Goal: Communication & Community: Answer question/provide support

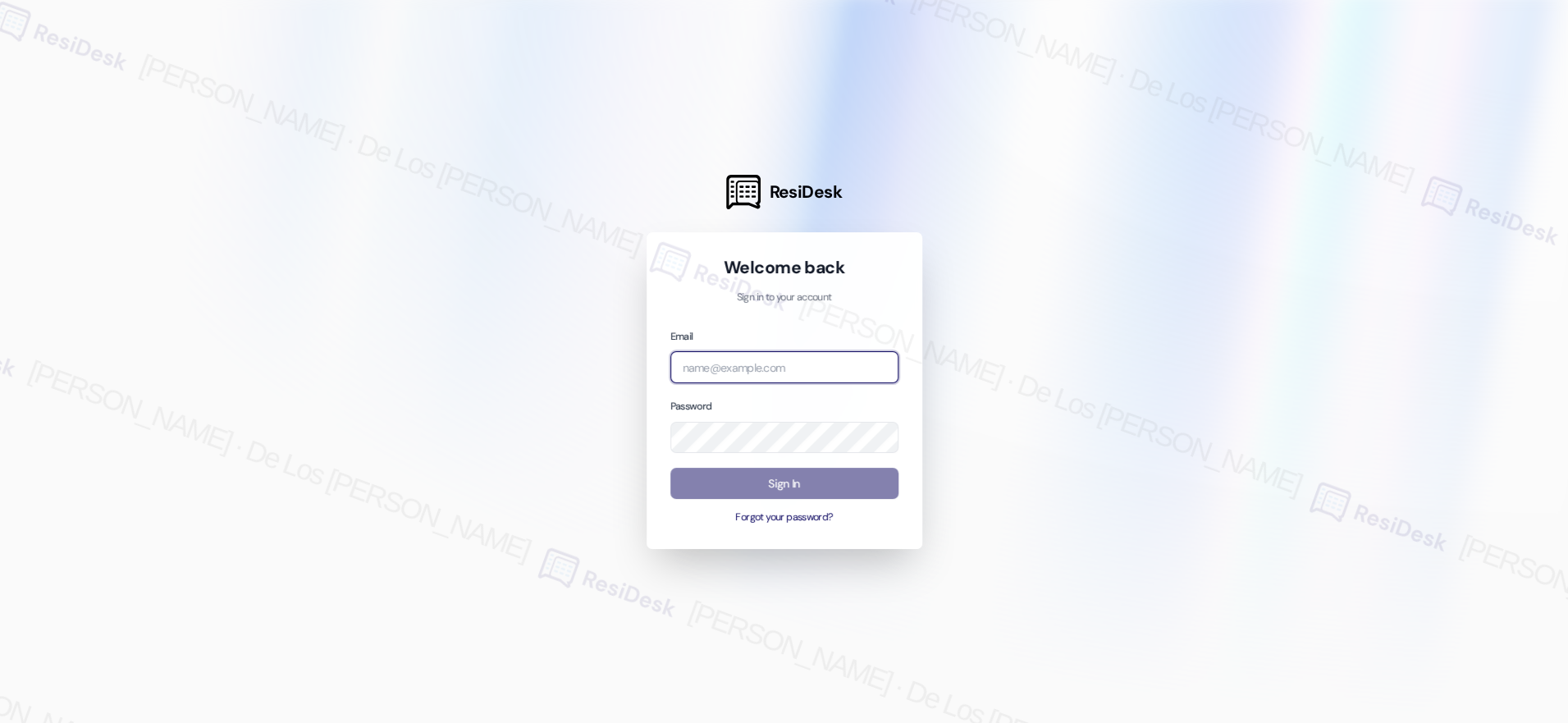
click at [831, 359] on input "email" at bounding box center [785, 367] width 228 height 32
type input "automated-surveys-americas_rental_managers-[PERSON_NAME].[PERSON_NAME]@americas…"
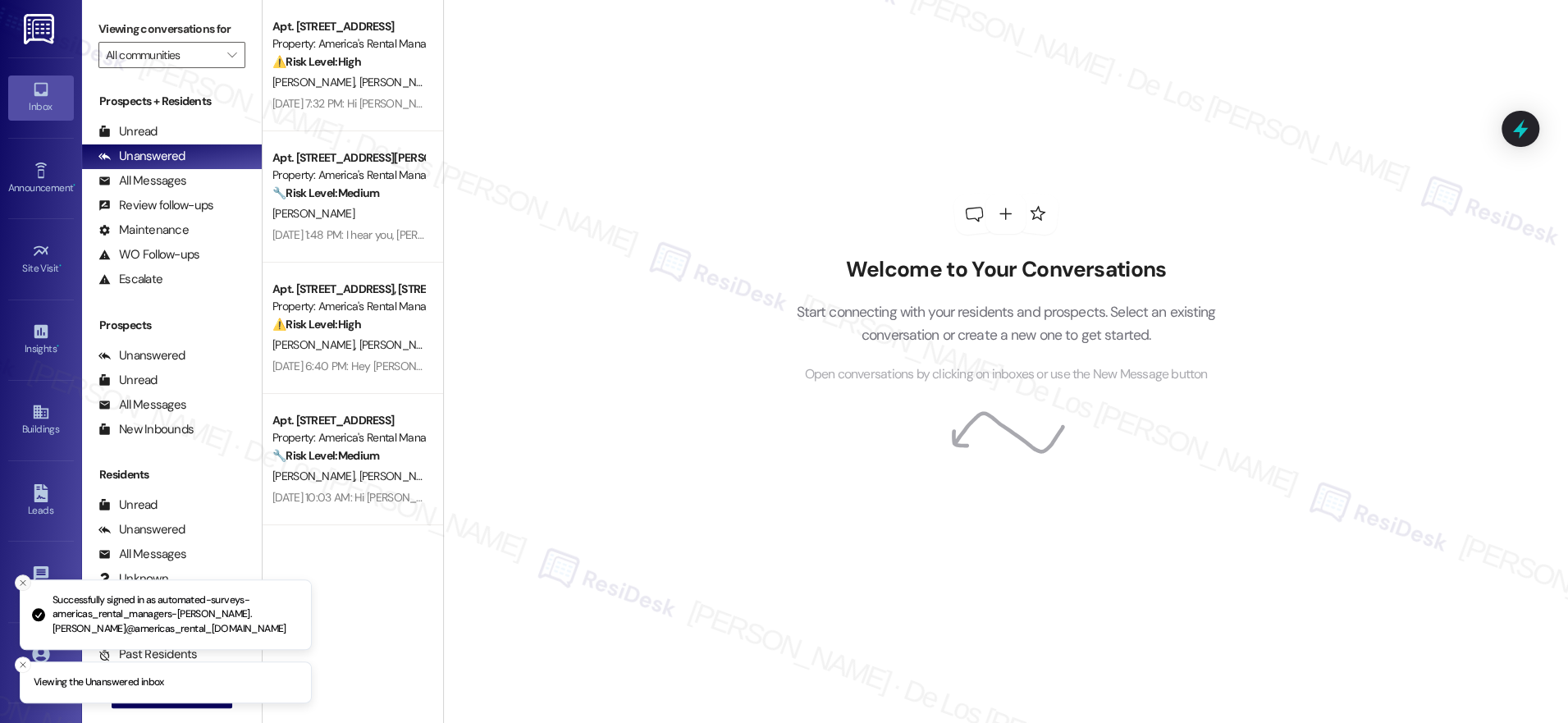
click at [27, 579] on icon "Close toast" at bounding box center [23, 582] width 10 height 10
click at [41, 647] on icon at bounding box center [40, 653] width 17 height 17
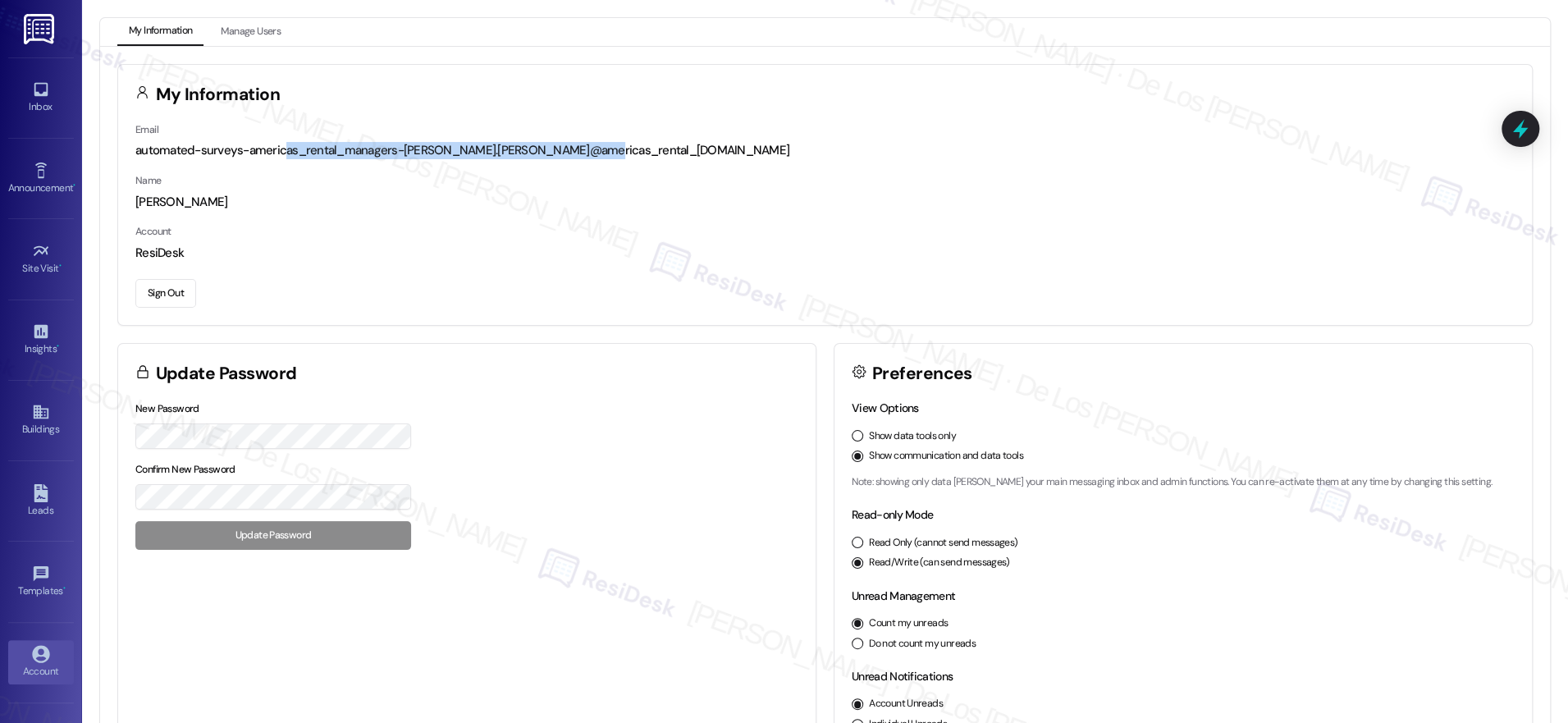
drag, startPoint x: 285, startPoint y: 149, endPoint x: 577, endPoint y: 157, distance: 292.1
click at [577, 157] on div "automated-surveys-americas_rental_managers-[PERSON_NAME].[PERSON_NAME]@americas…" at bounding box center [825, 150] width 1379 height 17
click at [48, 102] on div "Inbox" at bounding box center [41, 106] width 82 height 17
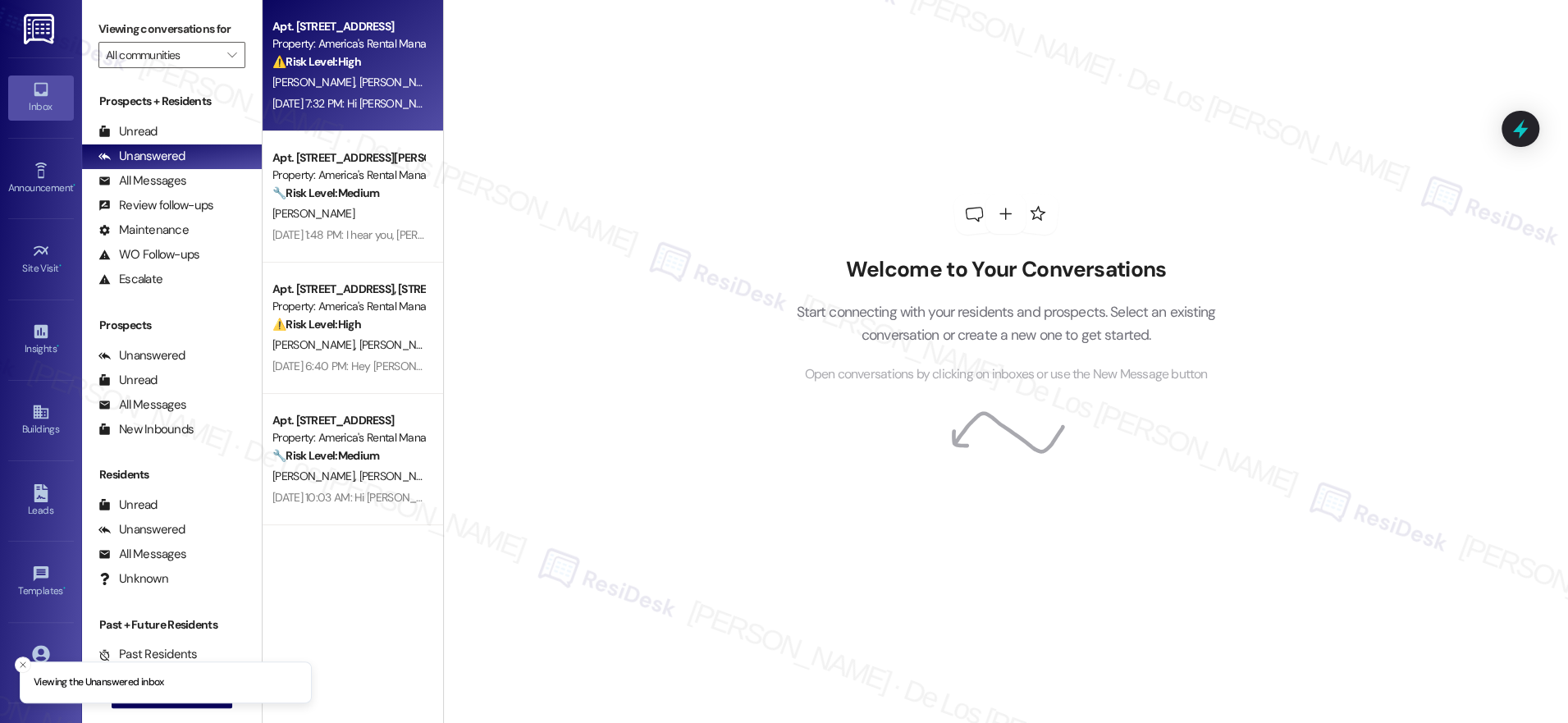
click at [323, 60] on strong "⚠️ Risk Level: High" at bounding box center [317, 61] width 88 height 15
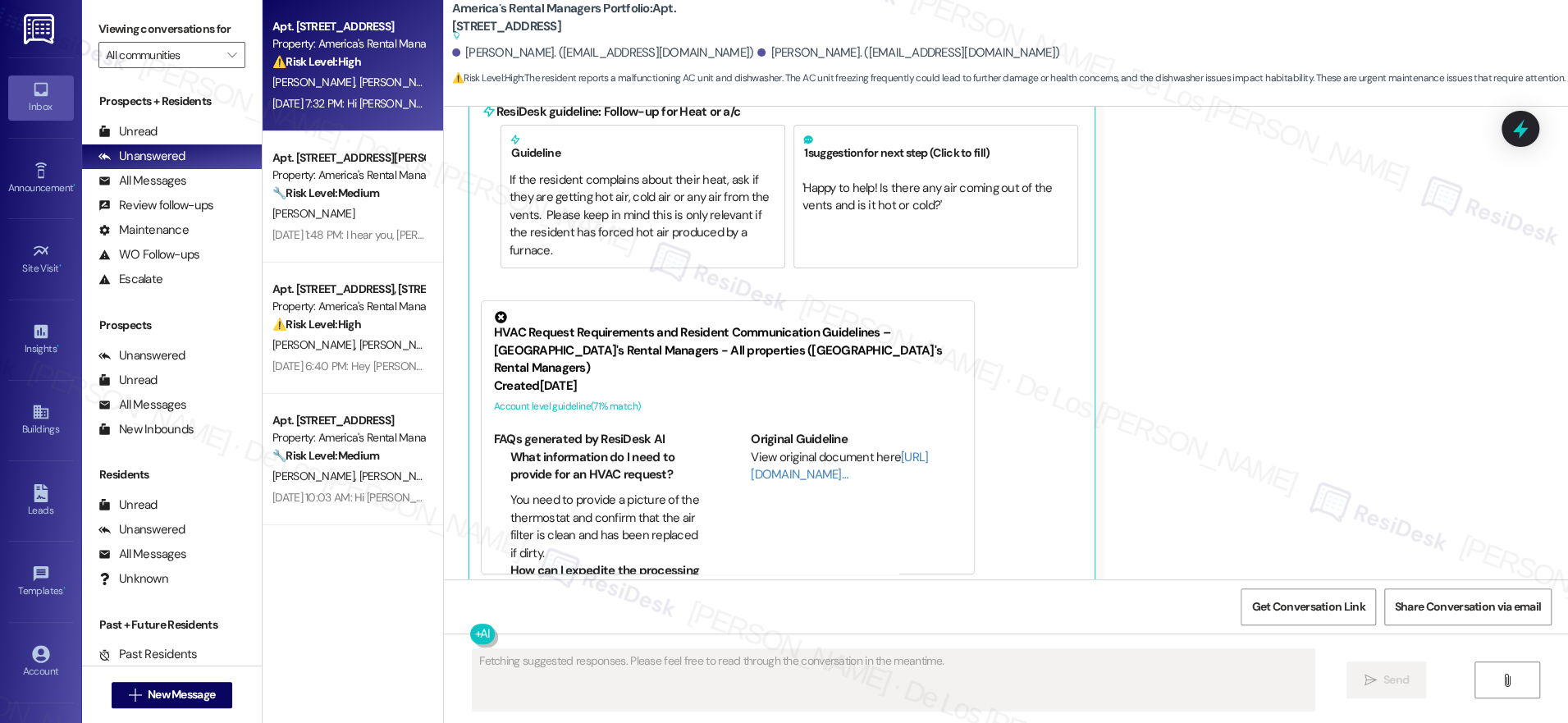
scroll to position [1036, 0]
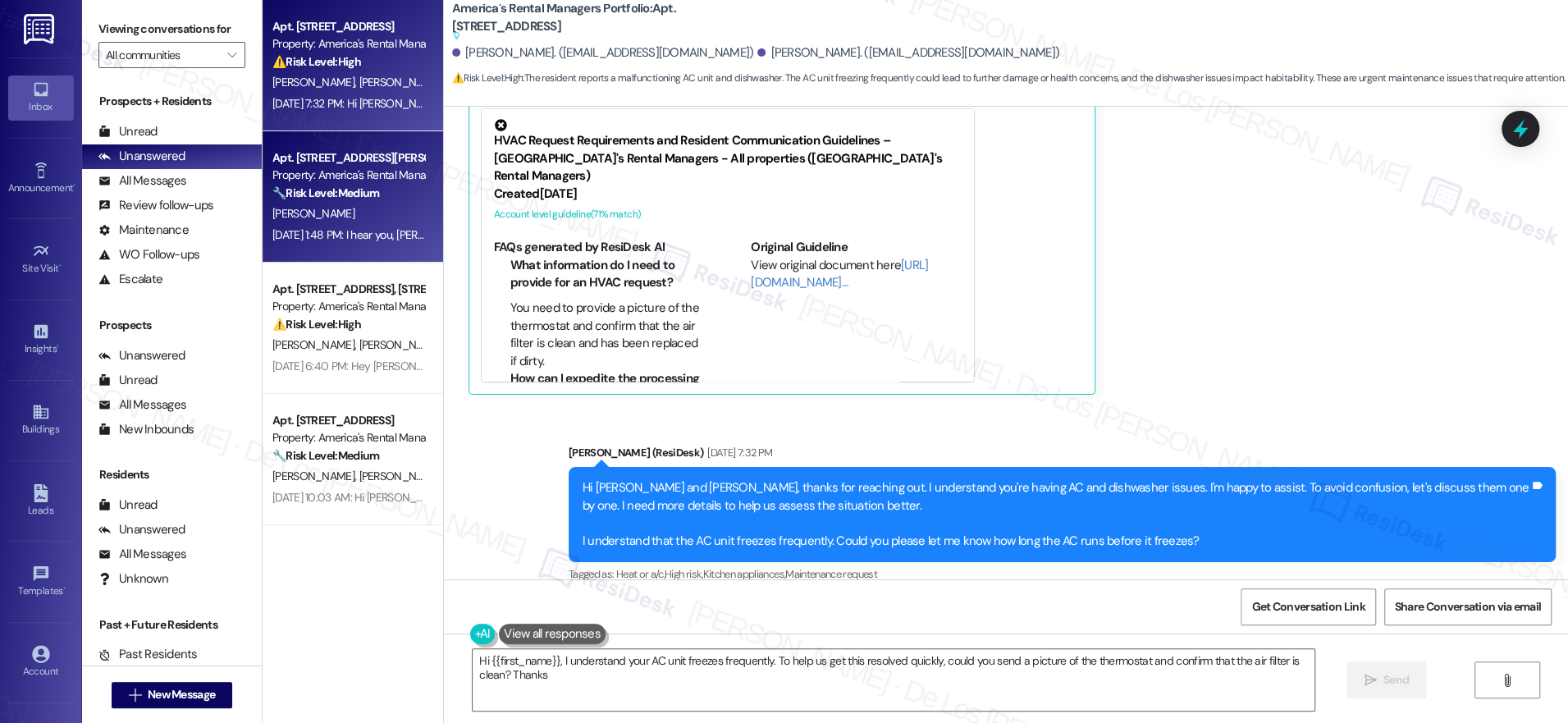
type textarea "Hi {{first_name}}, I understand your AC unit freezes frequently. To help us get…"
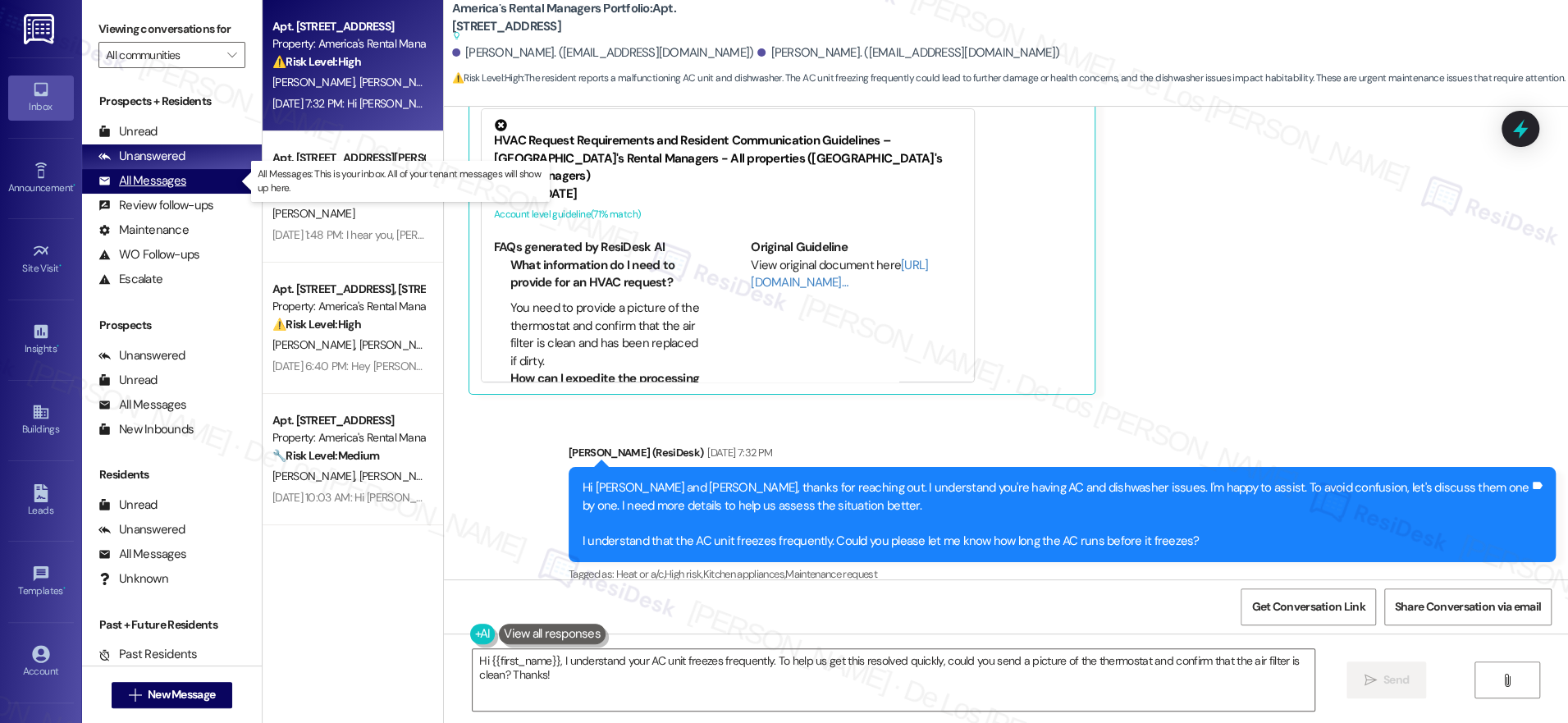
click at [206, 187] on div "All Messages (undefined)" at bounding box center [172, 181] width 180 height 25
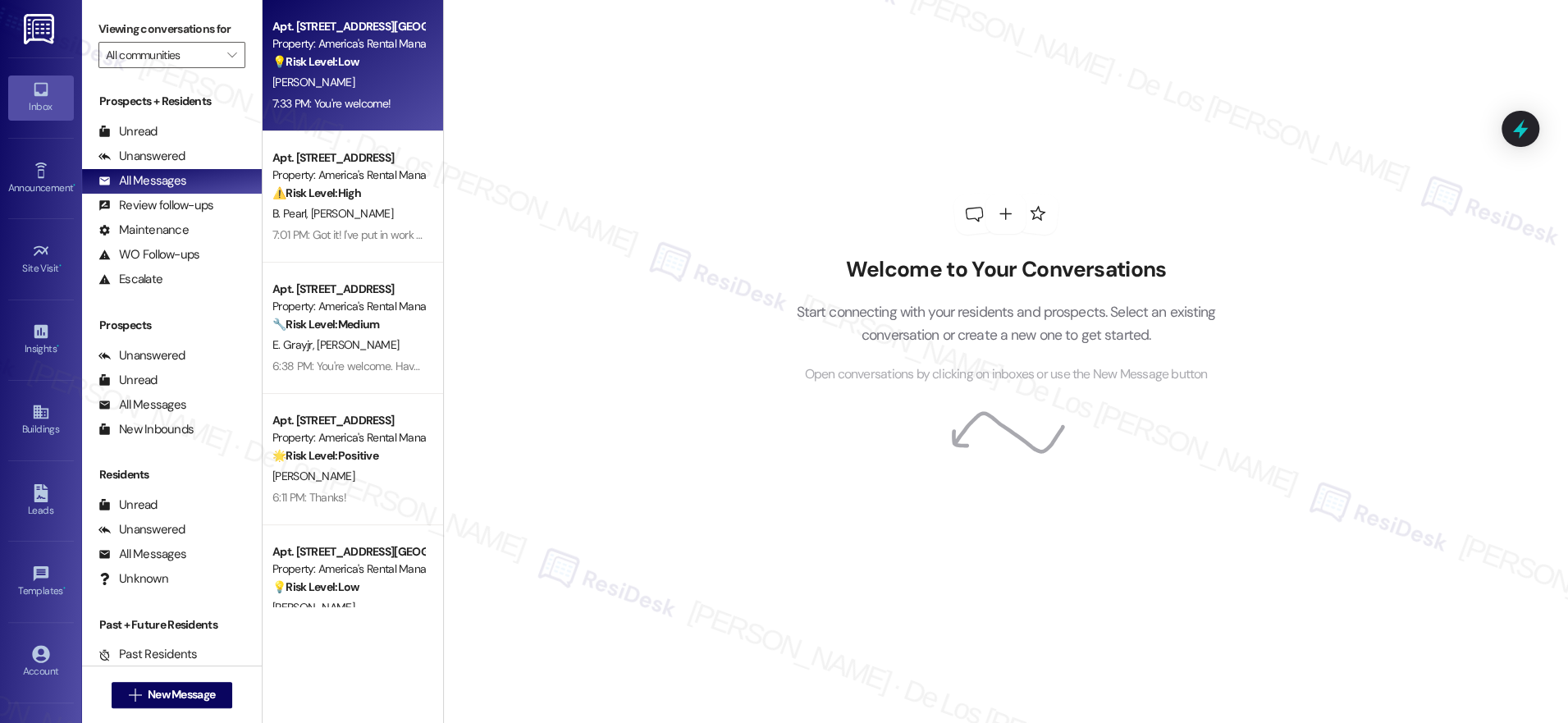
click at [361, 96] on div "7:33 PM: You're welcome! 7:33 PM: You're welcome!" at bounding box center [331, 103] width 118 height 15
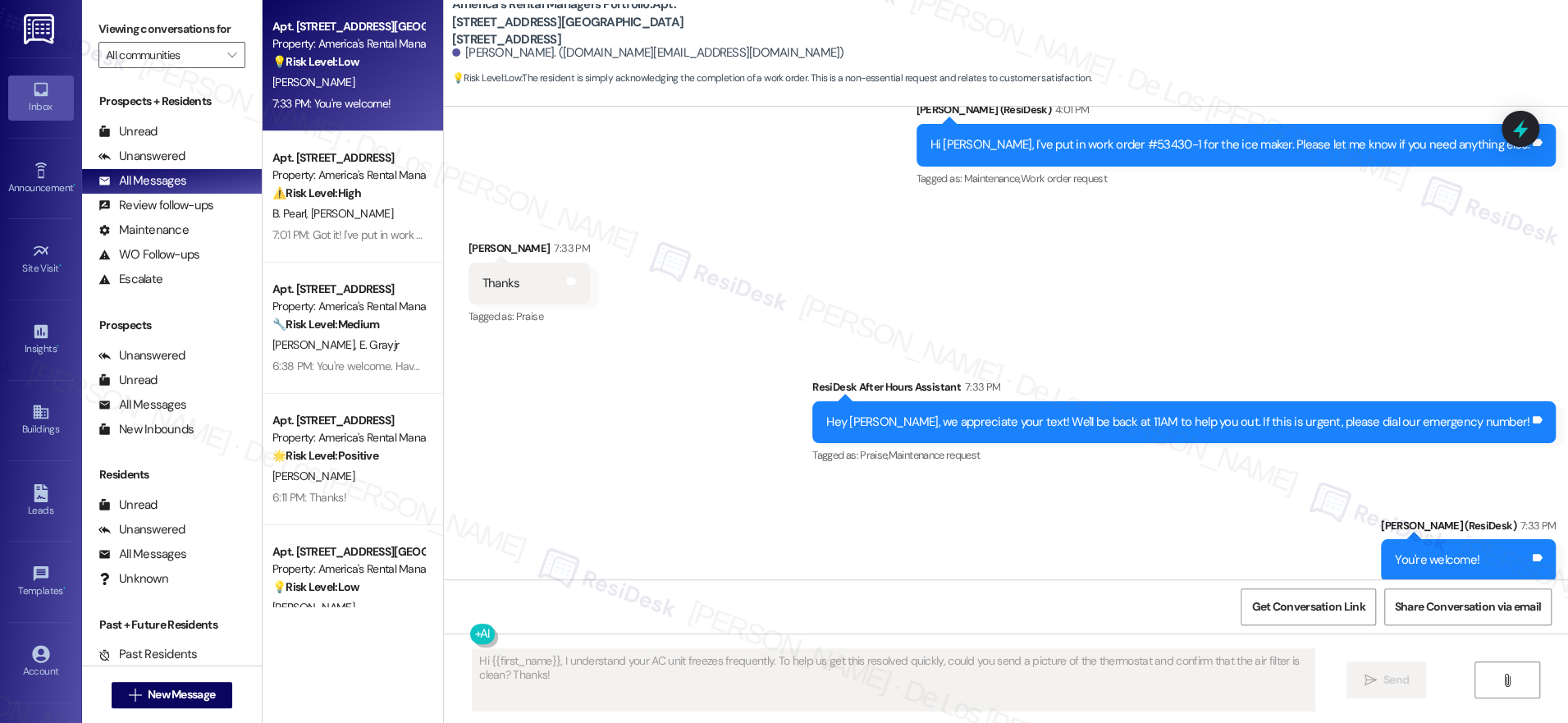
scroll to position [2055, 0]
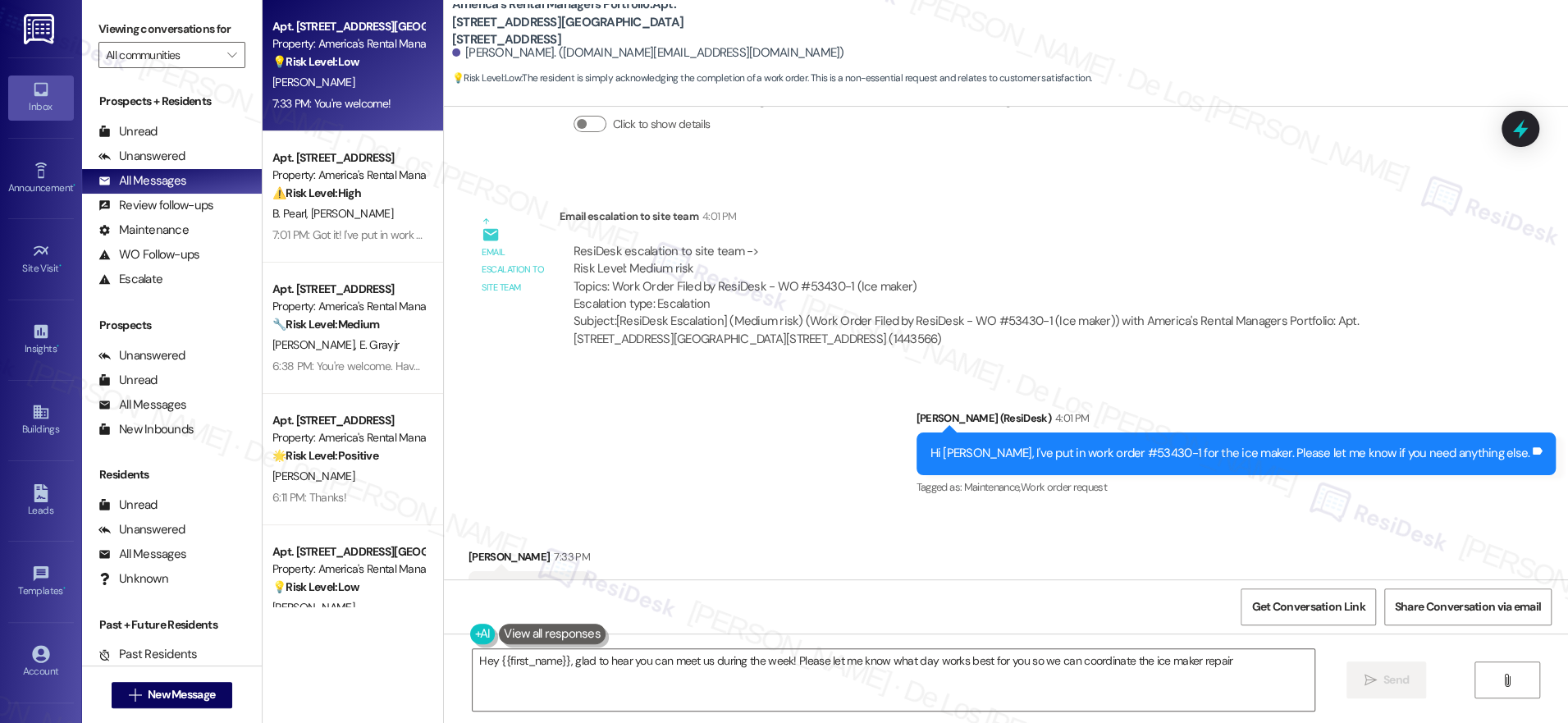
type textarea "Hey {{first_name}}, glad to hear you can meet us during the week! Please let me…"
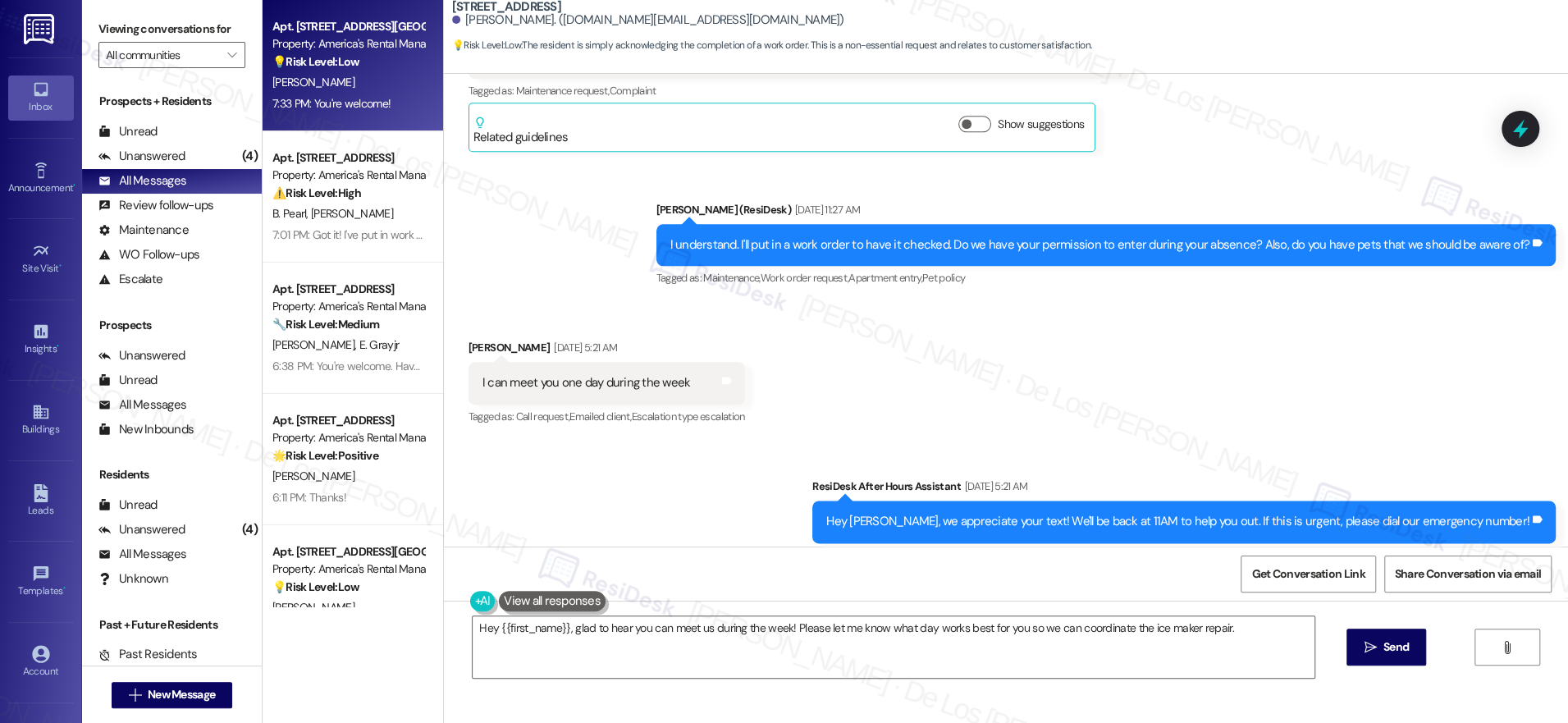
scroll to position [1442, 0]
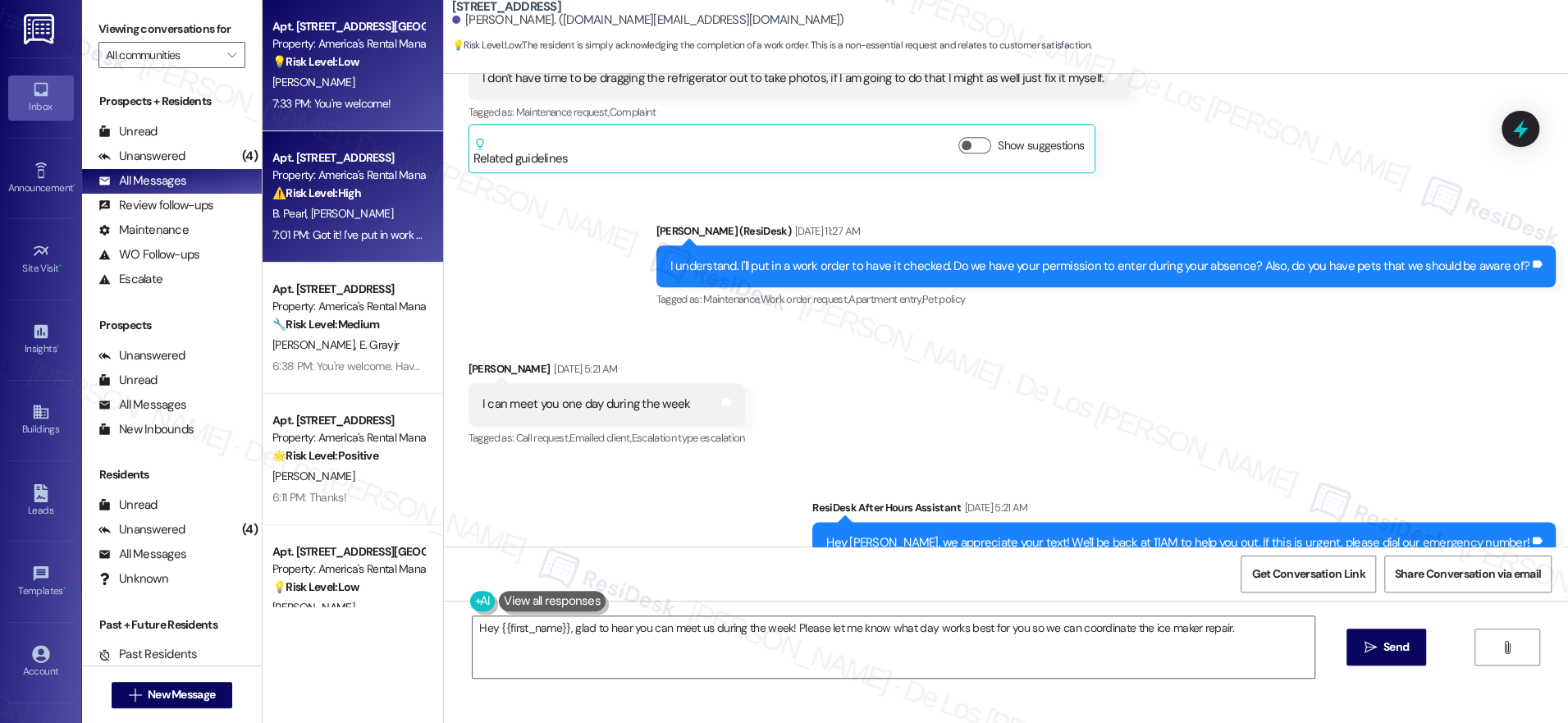
click at [369, 230] on div "7:01 PM: Got it! I've put in work order #53433-1 (AC is not blowing cold air) t…" at bounding box center [602, 234] width 659 height 15
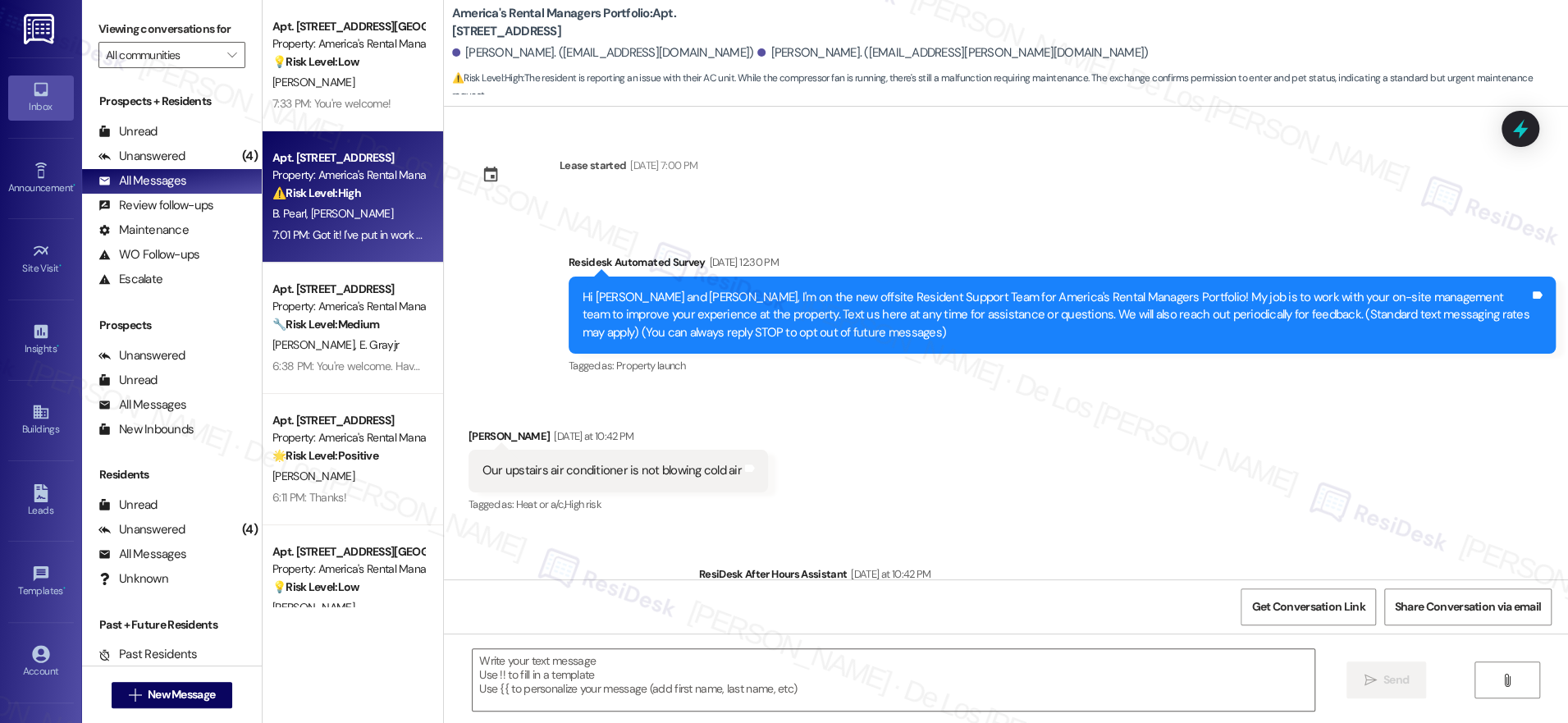
scroll to position [2574, 0]
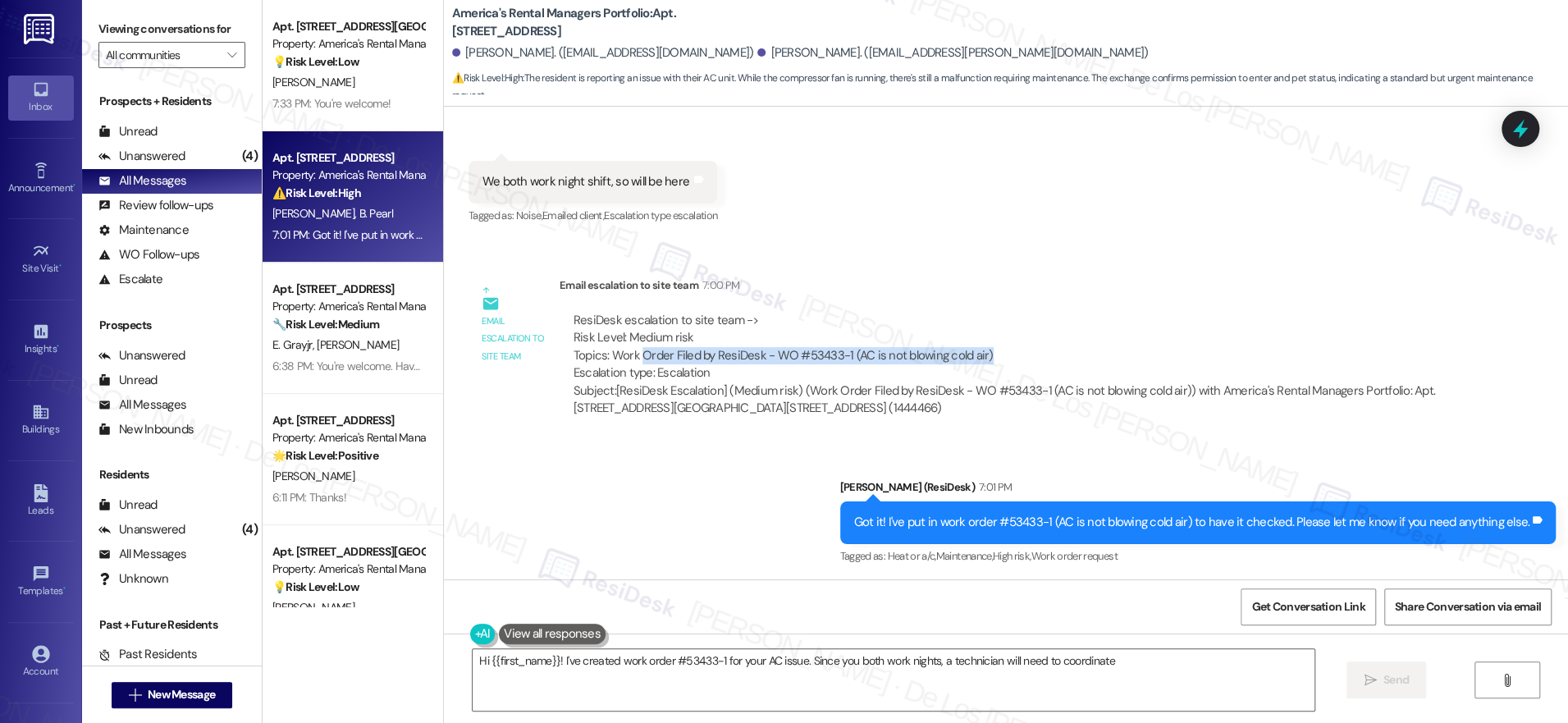
drag, startPoint x: 629, startPoint y: 362, endPoint x: 991, endPoint y: 363, distance: 362.0
click at [991, 363] on div "ResiDesk escalation to site team -> Risk Level: Medium risk Topics: Work Order …" at bounding box center [1007, 346] width 868 height 70
type textarea "Hi {{first_name}}! I've created work order #53433-1 for your AC issue. Since yo…"
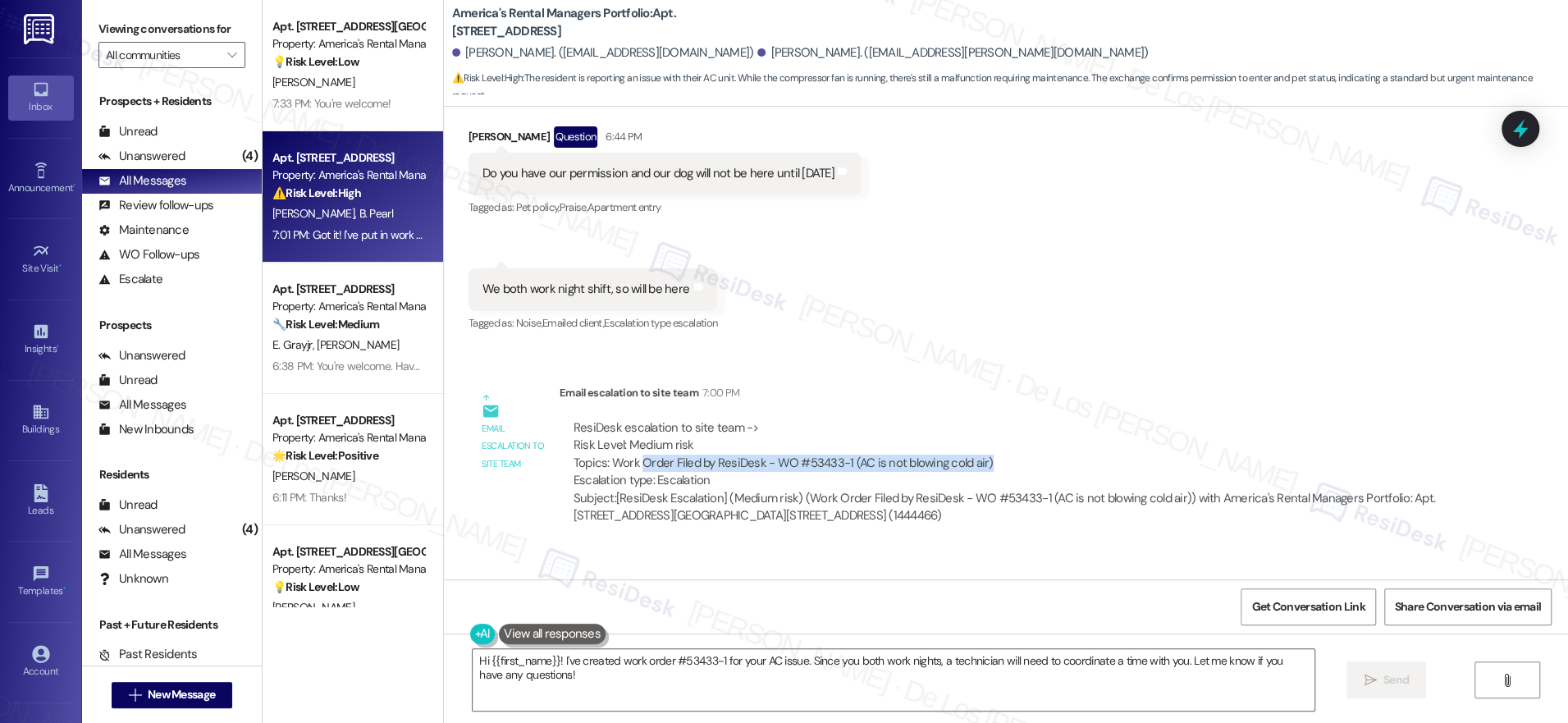
scroll to position [2466, 0]
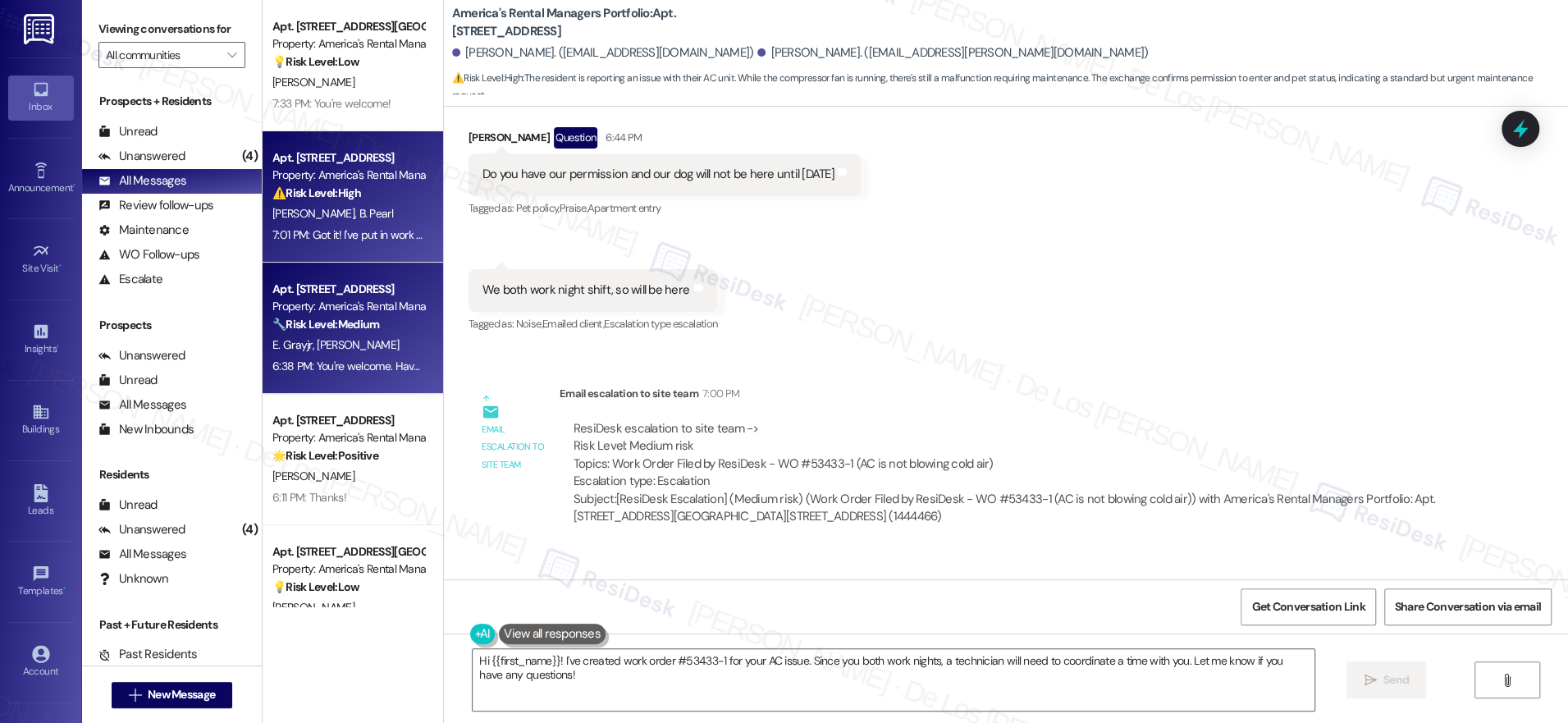
click at [303, 383] on div "Apt. [STREET_ADDRESS] Property: America's Rental Managers Portfolio 🔧 Risk Leve…" at bounding box center [353, 328] width 181 height 131
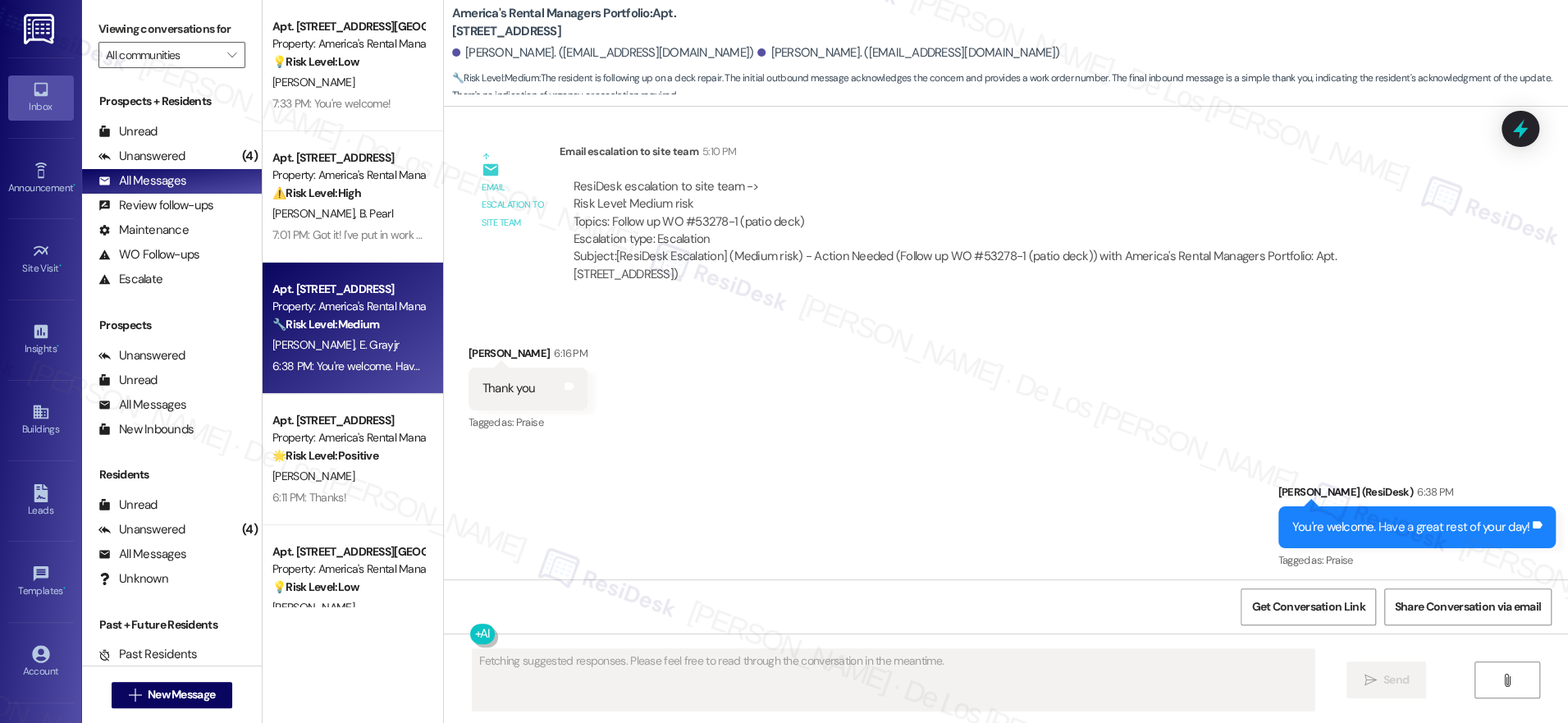
scroll to position [3788, 0]
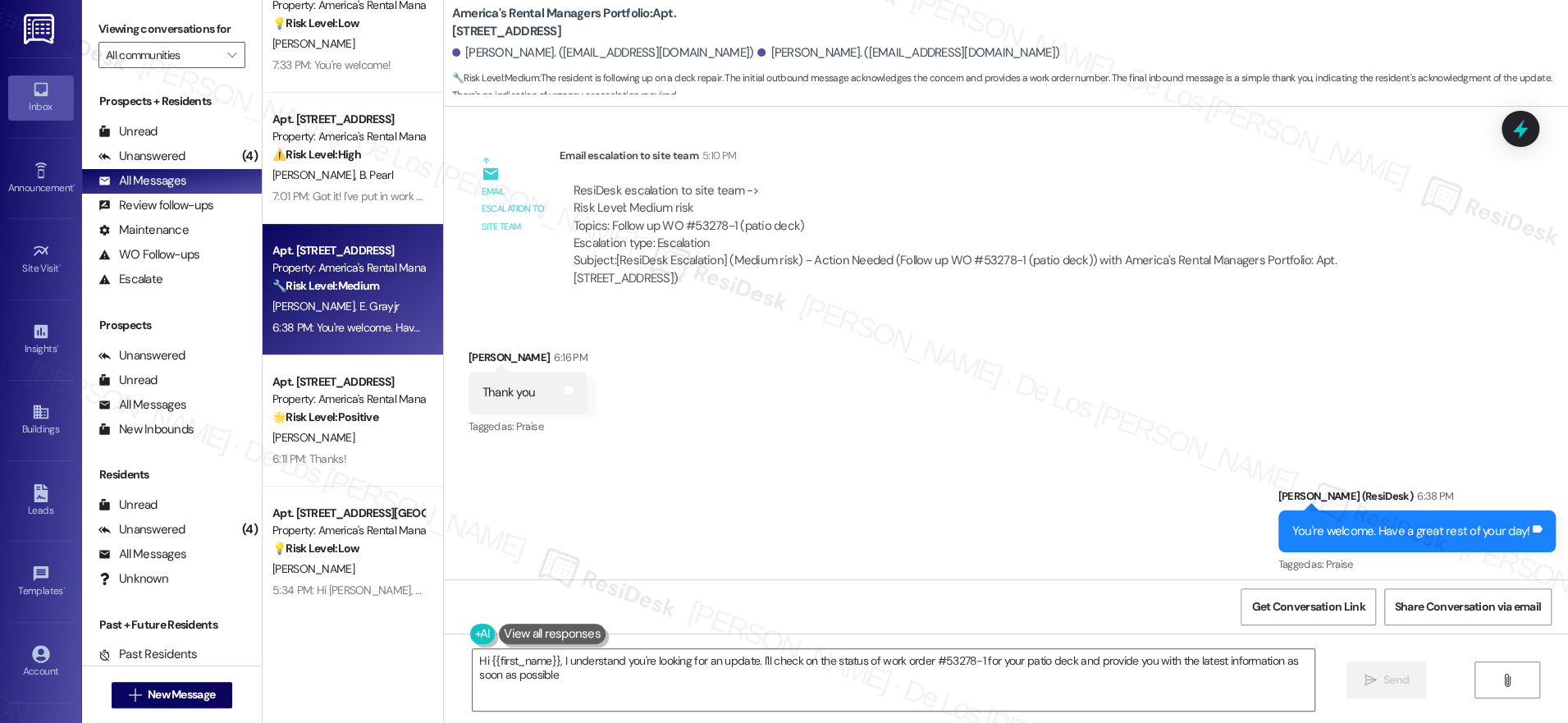
type textarea "Hi {{first_name}}, I understand you're looking for an update. I'll check on the…"
click at [348, 374] on div "Apt. [STREET_ADDRESS]" at bounding box center [348, 379] width 152 height 17
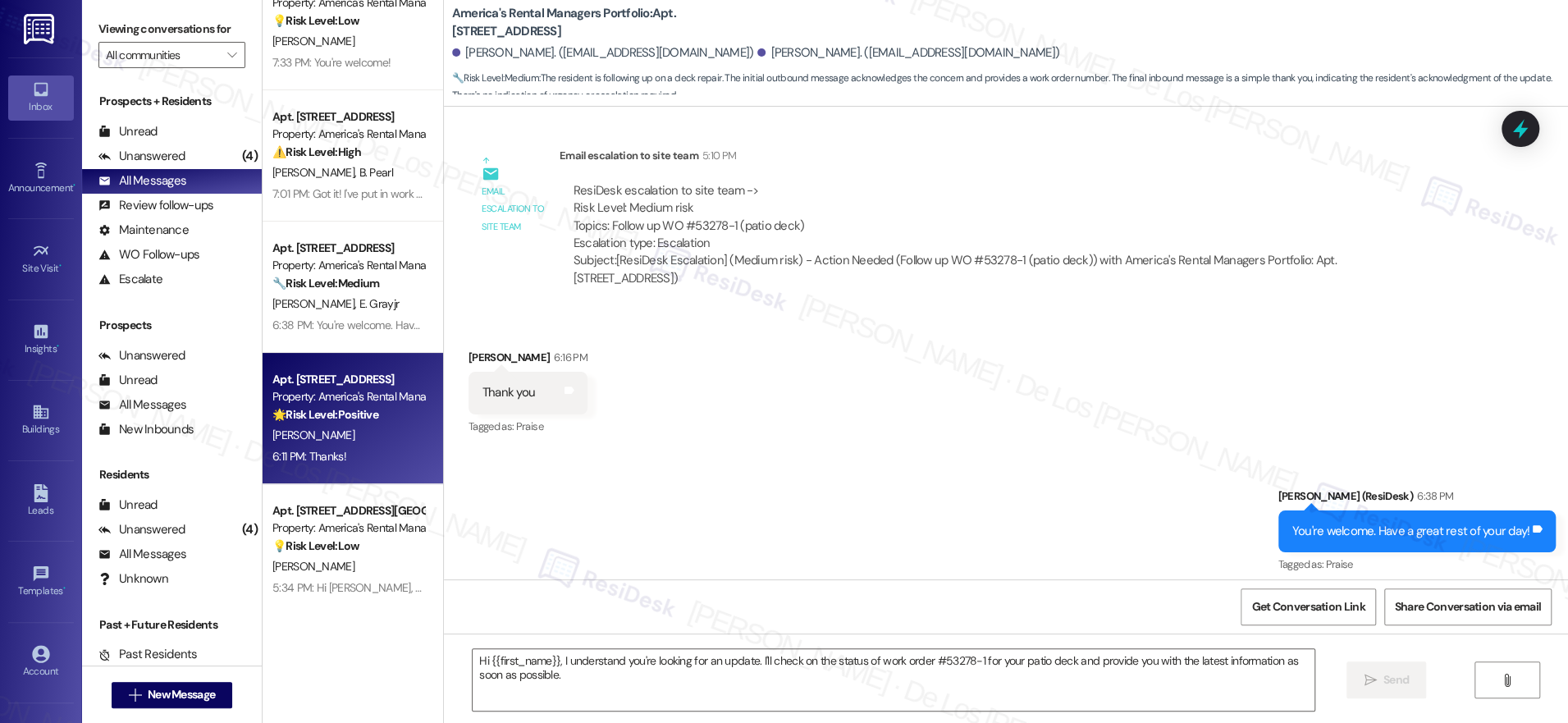
type textarea "Fetching suggested responses. Please feel free to read through the conversation…"
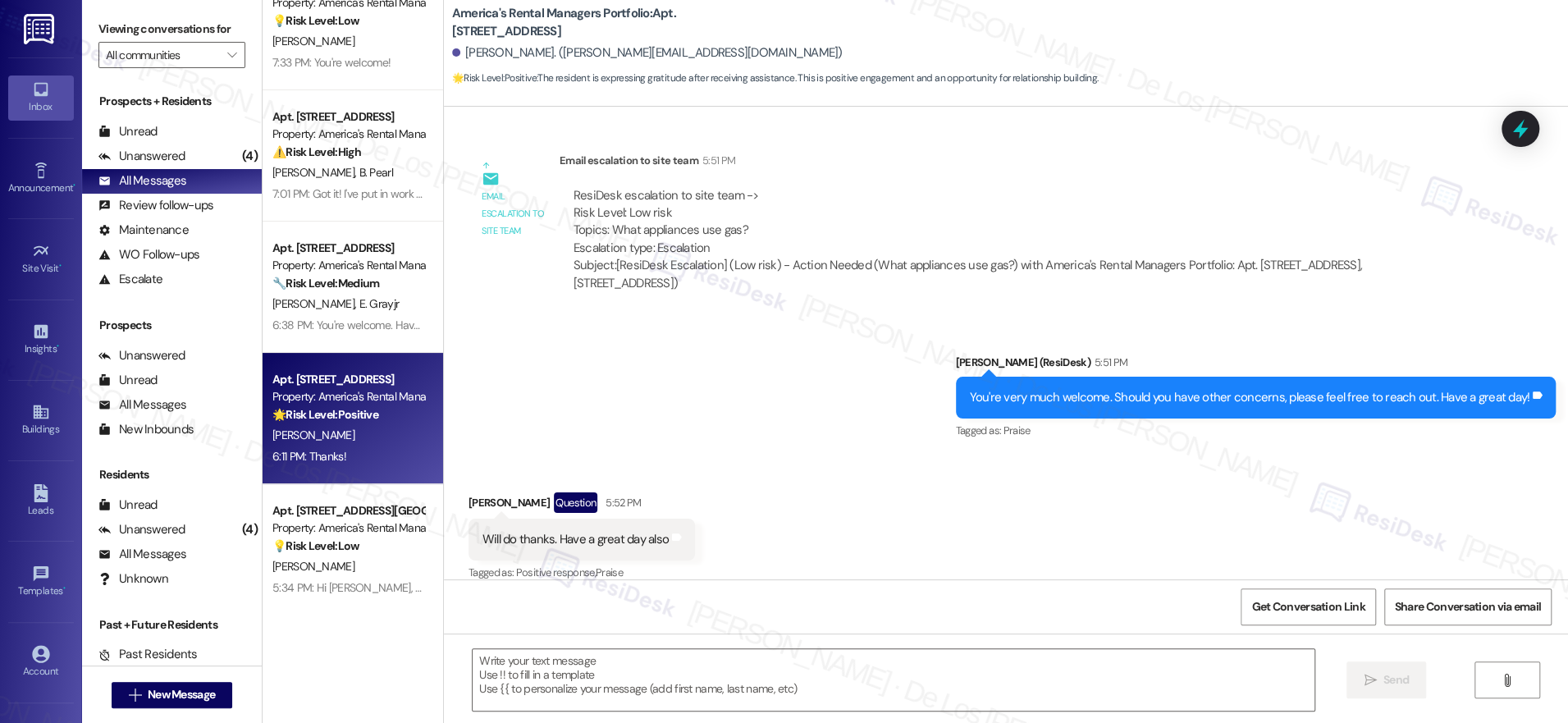
scroll to position [478, 0]
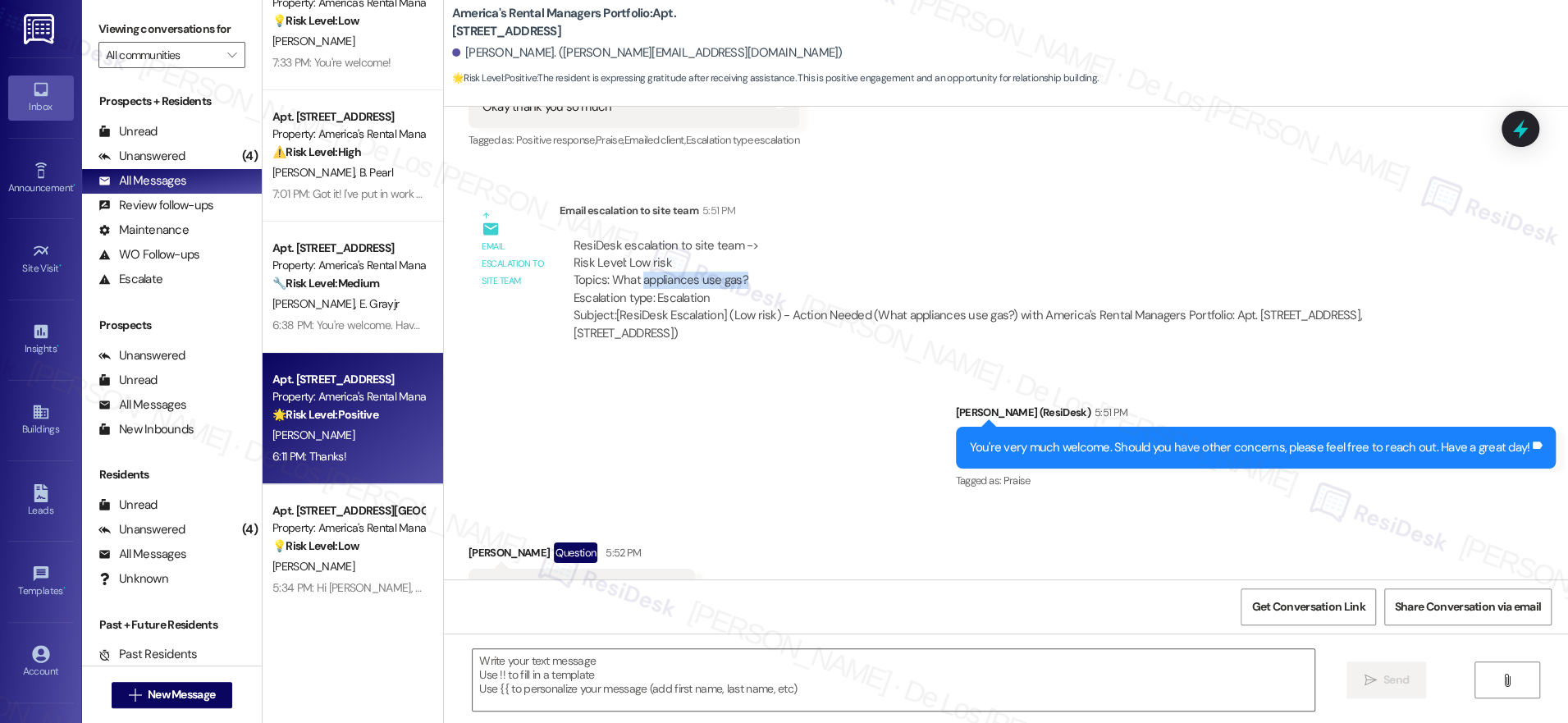
drag, startPoint x: 628, startPoint y: 287, endPoint x: 775, endPoint y: 279, distance: 147.2
click at [775, 279] on div "ResiDesk escalation to site team -> Risk Level: Low risk Topics: What appliance…" at bounding box center [1007, 272] width 868 height 70
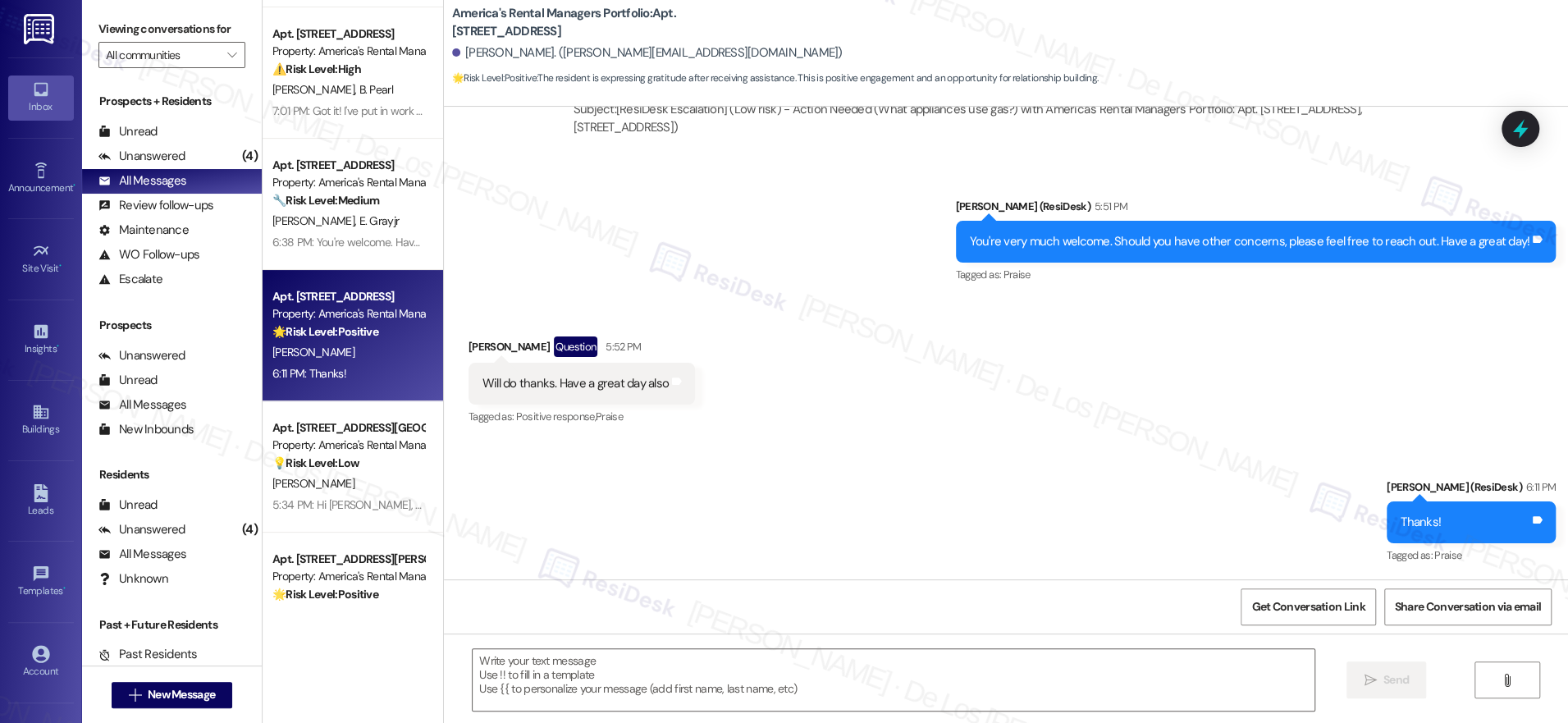
scroll to position [143, 0]
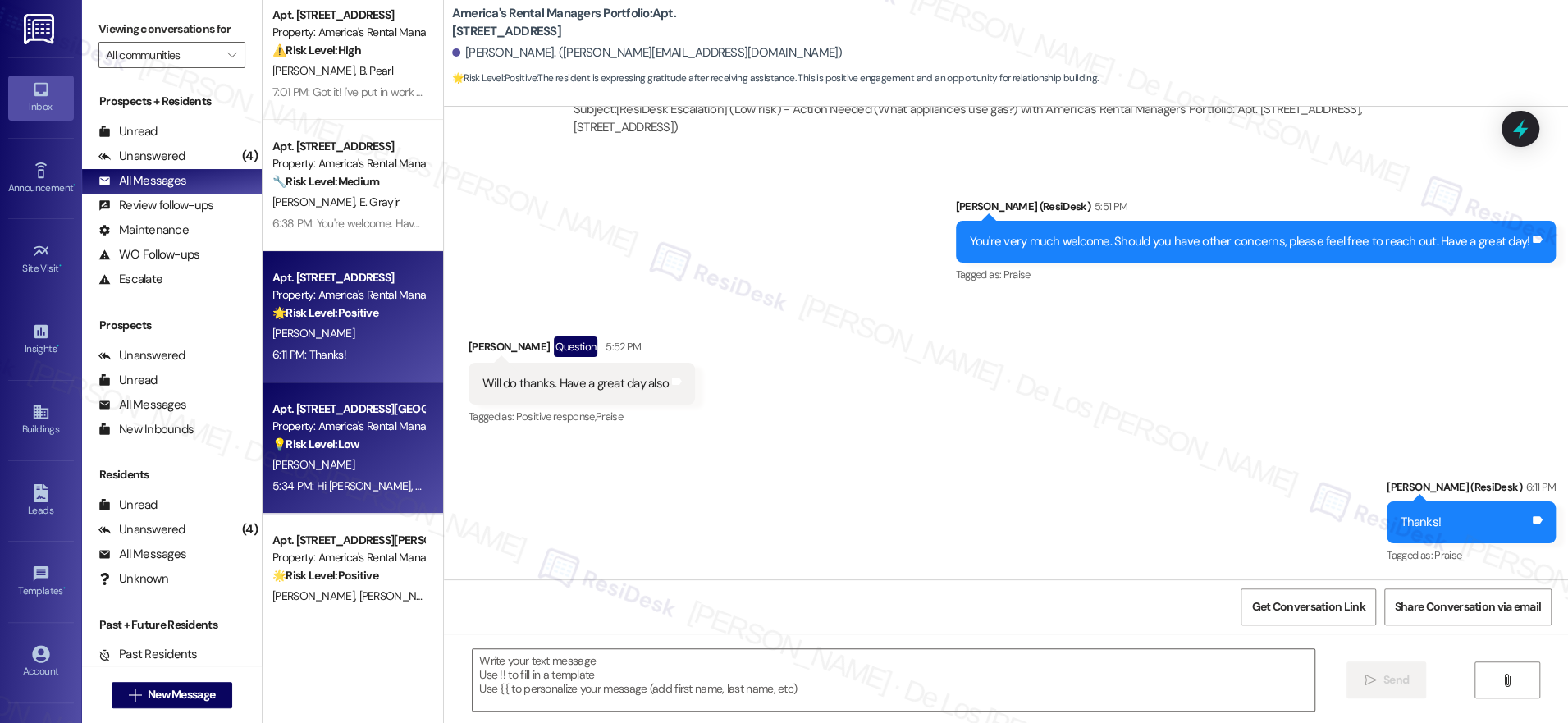
click at [325, 437] on strong "💡 Risk Level: Low" at bounding box center [317, 443] width 87 height 15
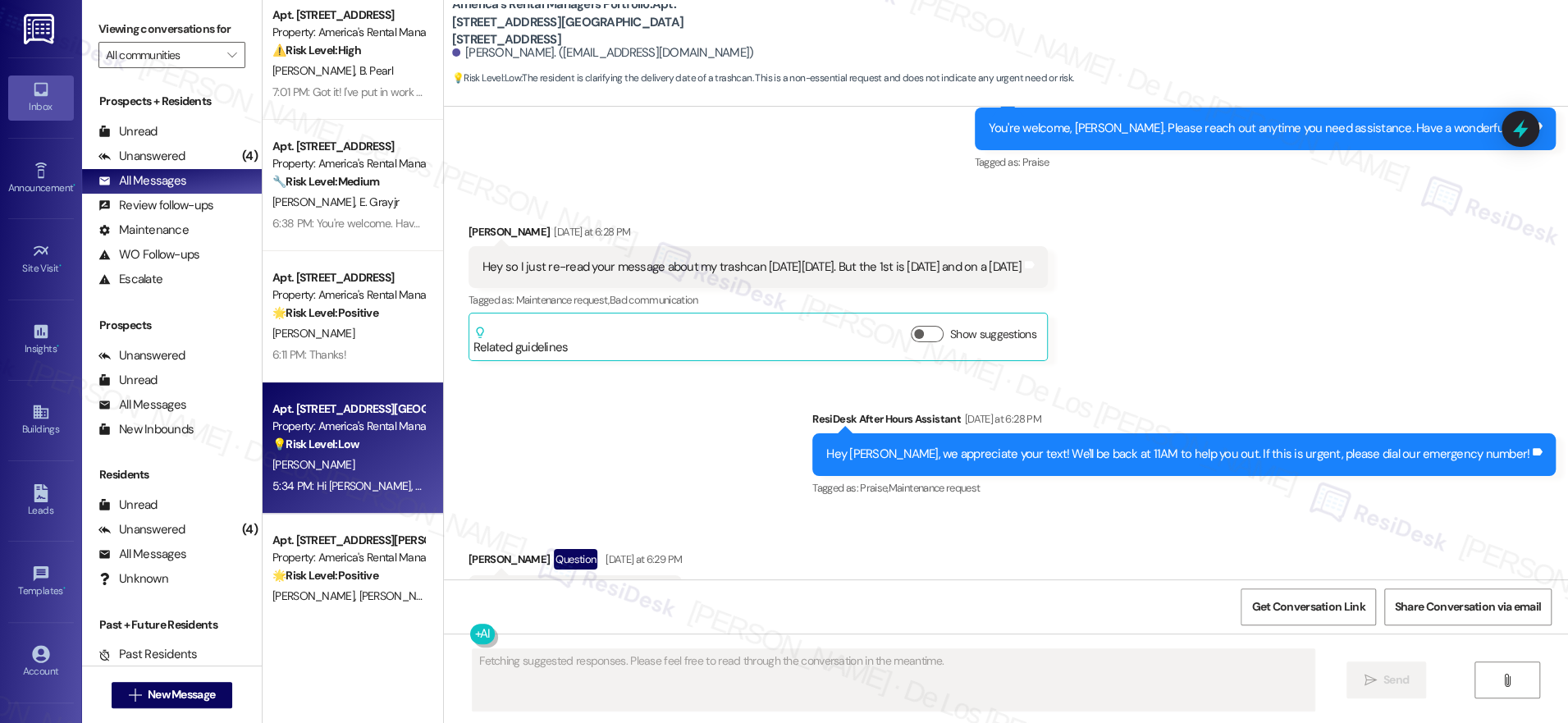
scroll to position [3911, 0]
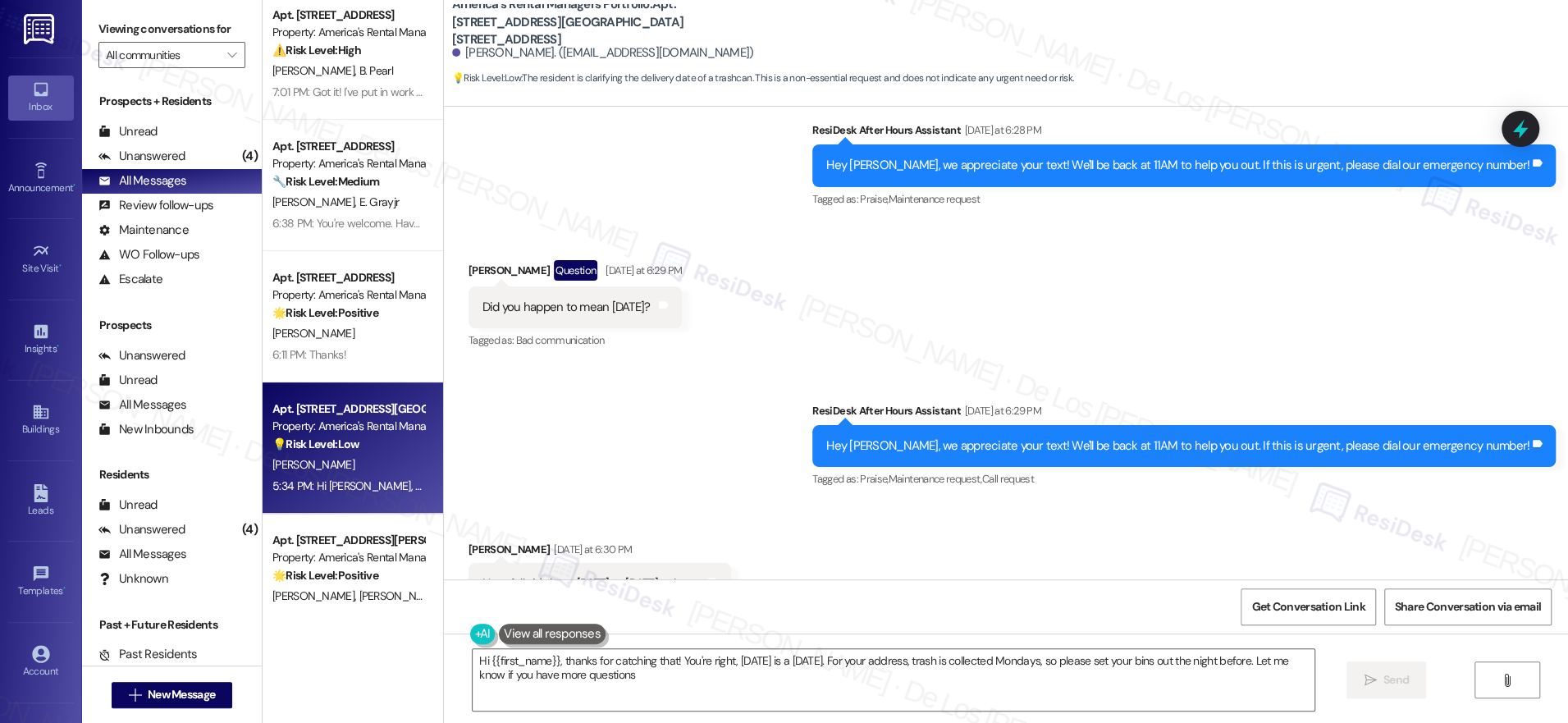
type textarea "Hi {{first_name}}, thanks for catching that! You're right, [DATE] is a [DATE]. …"
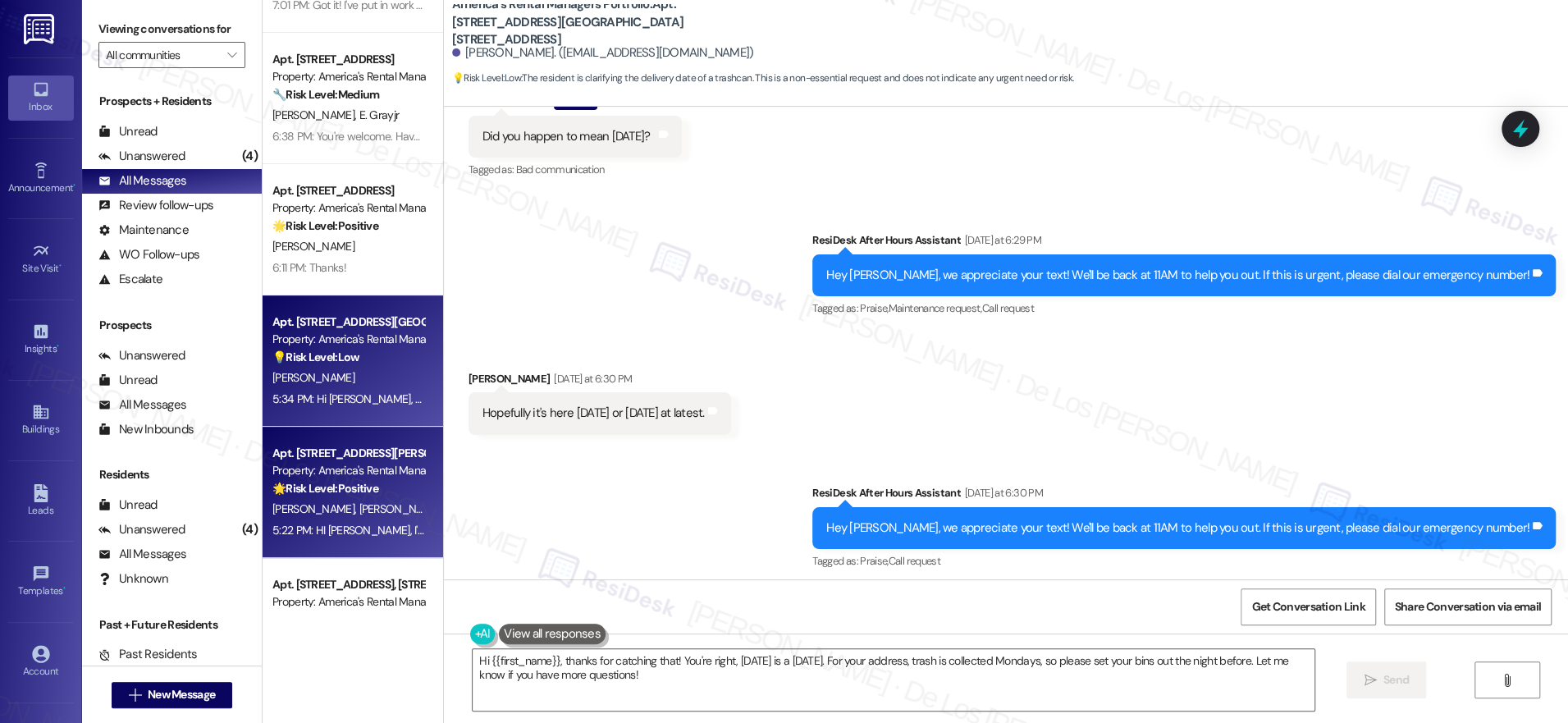
scroll to position [230, 0]
click at [354, 462] on div "Property: America's Rental Managers Portfolio" at bounding box center [348, 469] width 152 height 17
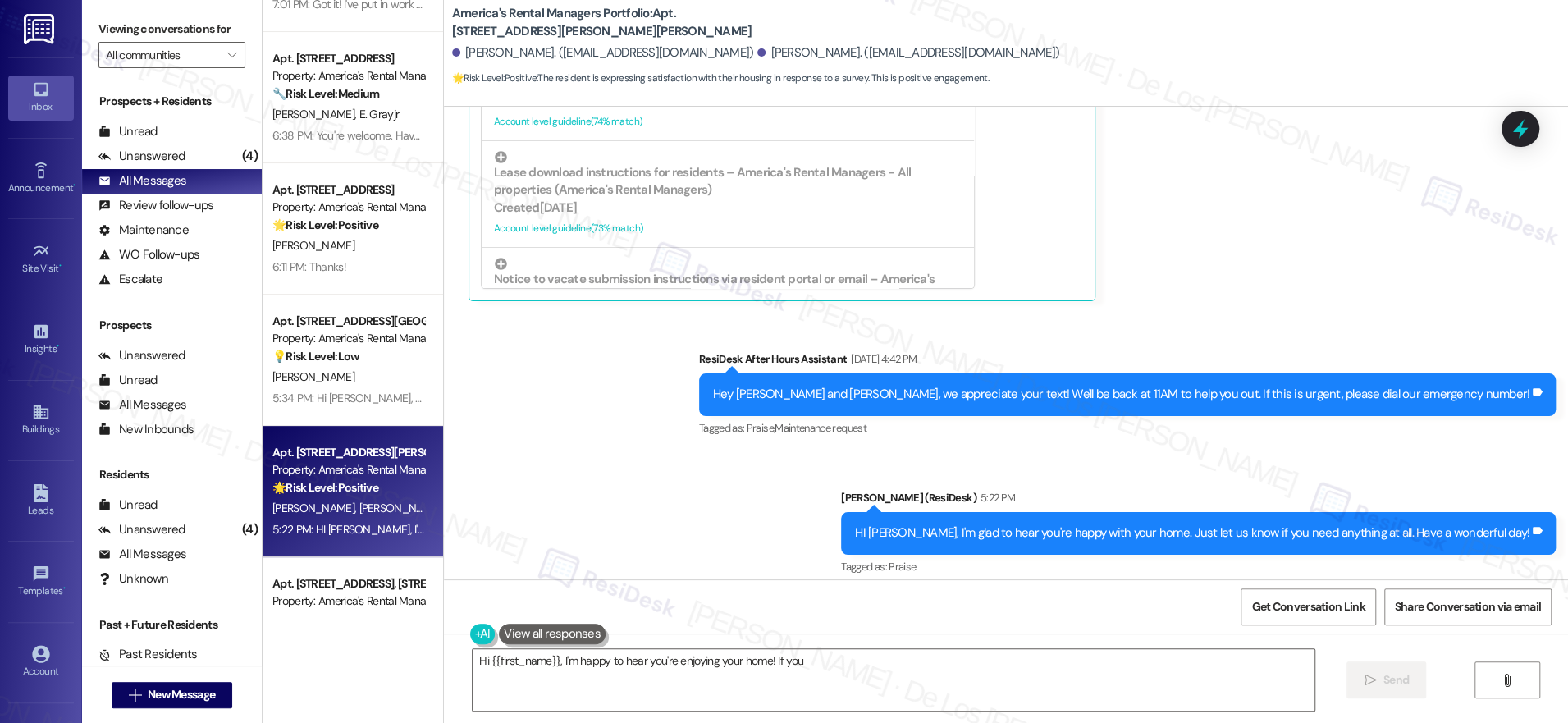
scroll to position [1495, 0]
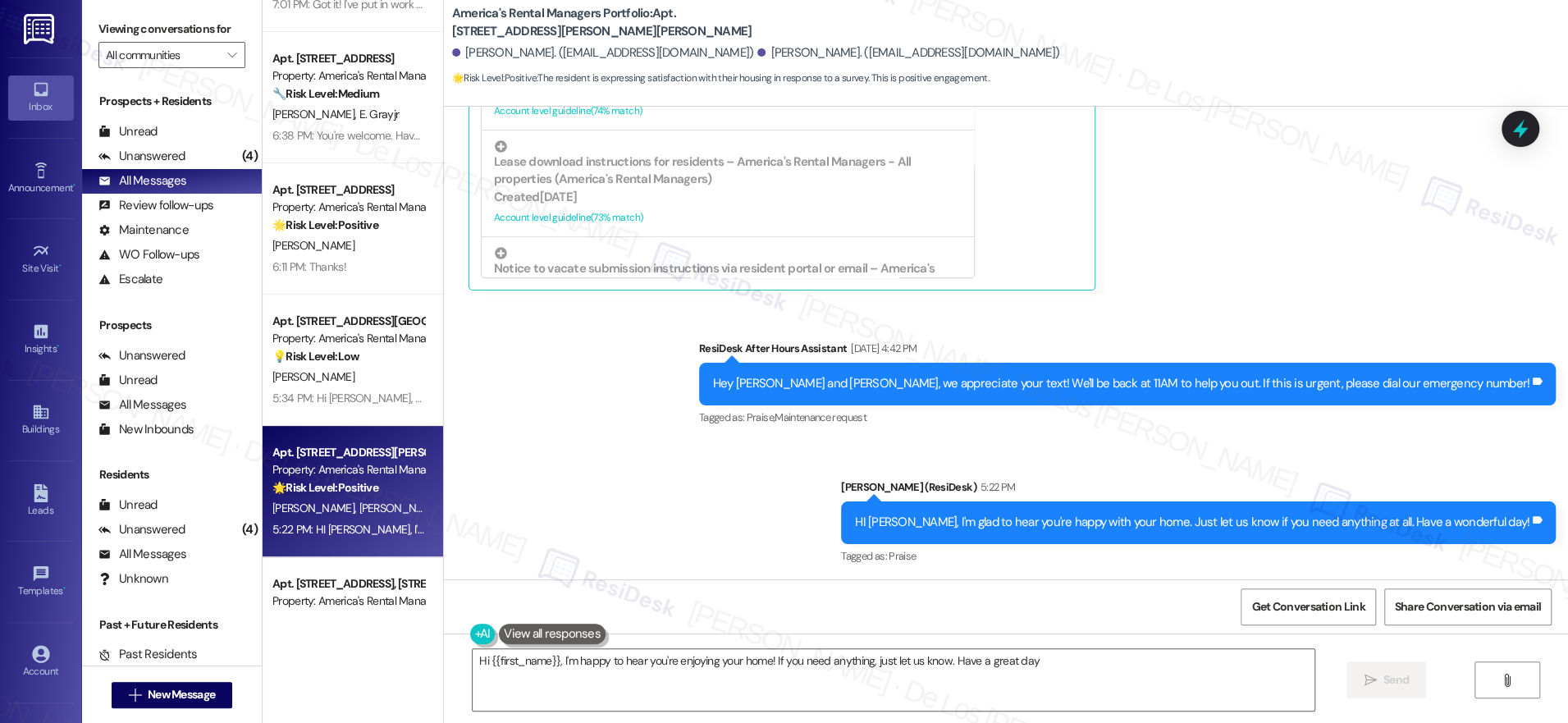
type textarea "Hi {{first_name}}, I'm happy to hear you're enjoying your home! If you need any…"
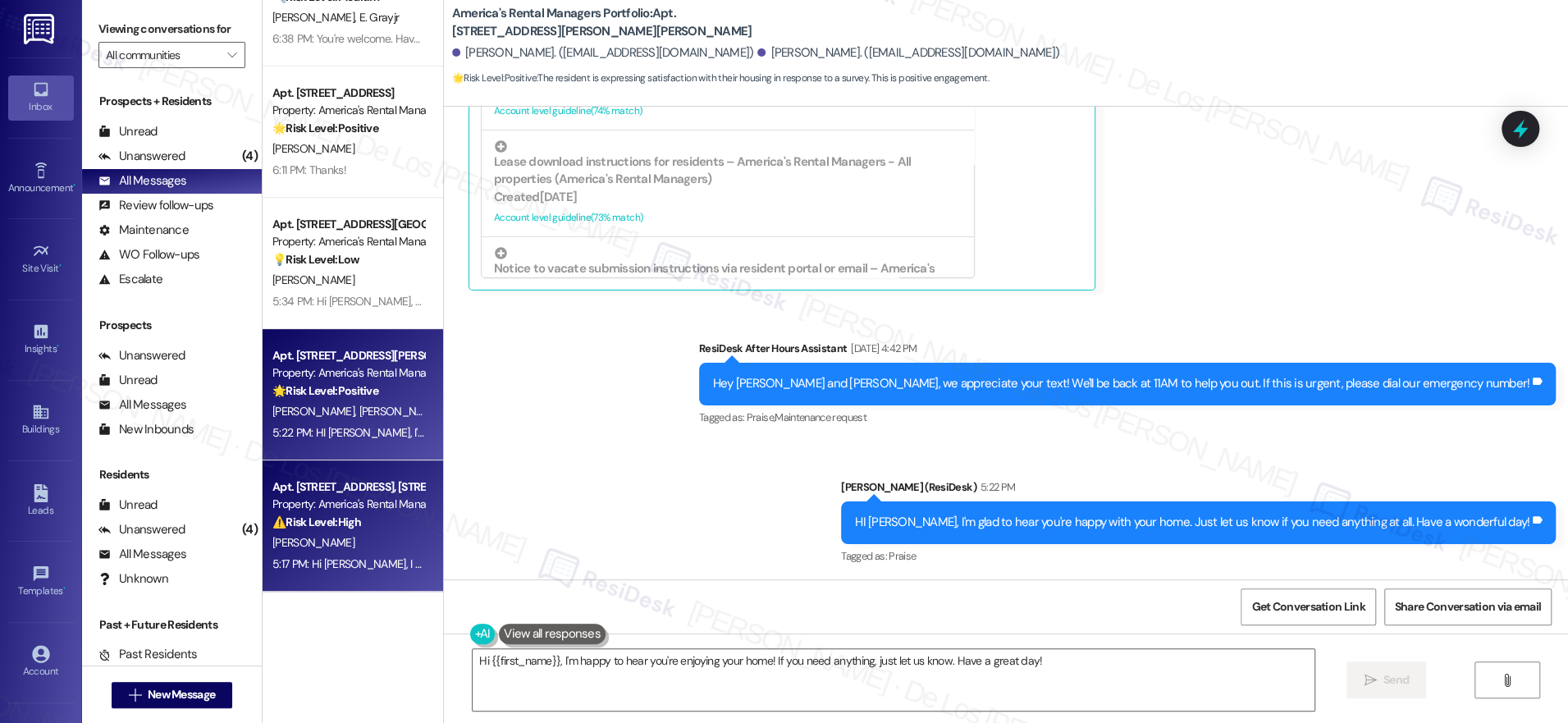
scroll to position [328, 0]
click at [372, 491] on div "Apt. [STREET_ADDRESS], [STREET_ADDRESS]" at bounding box center [348, 485] width 152 height 17
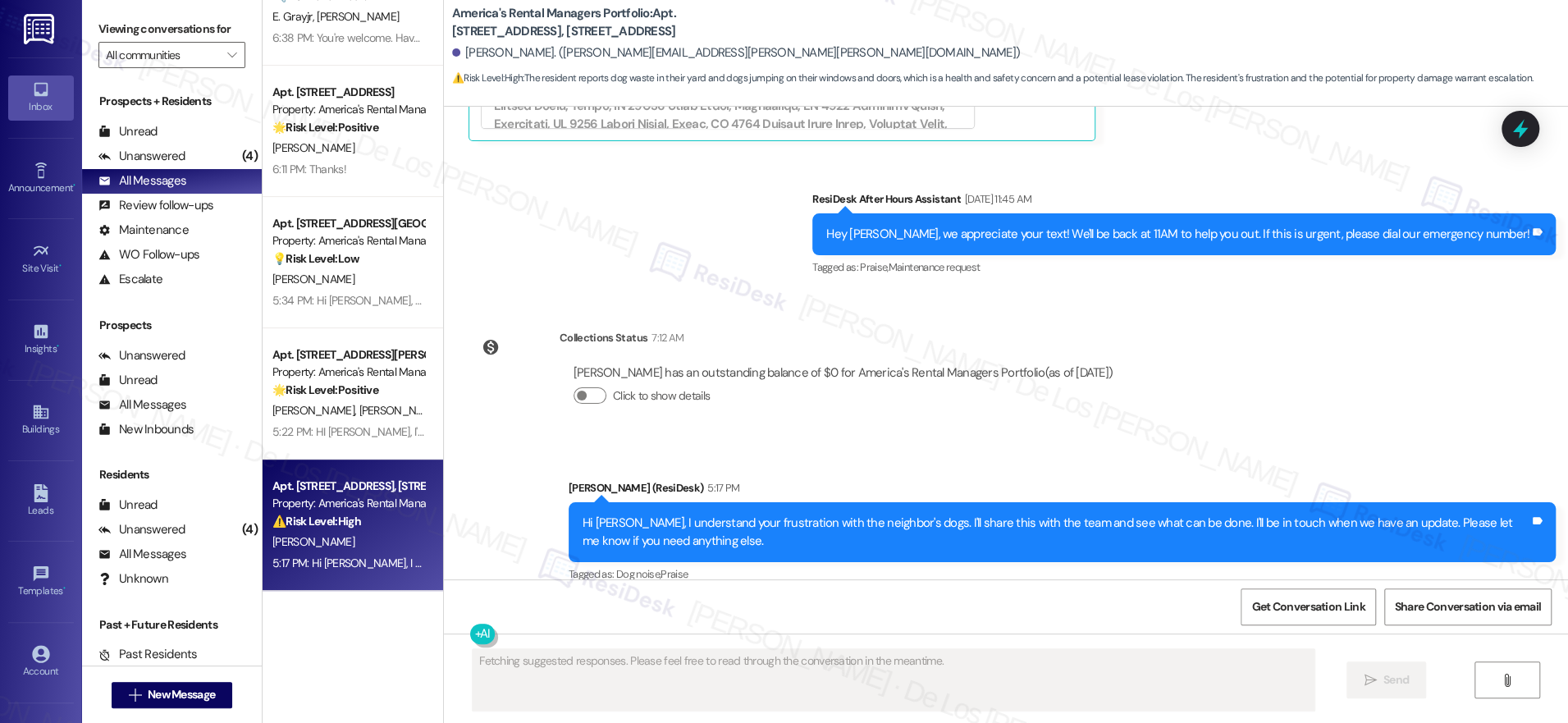
scroll to position [1892, 0]
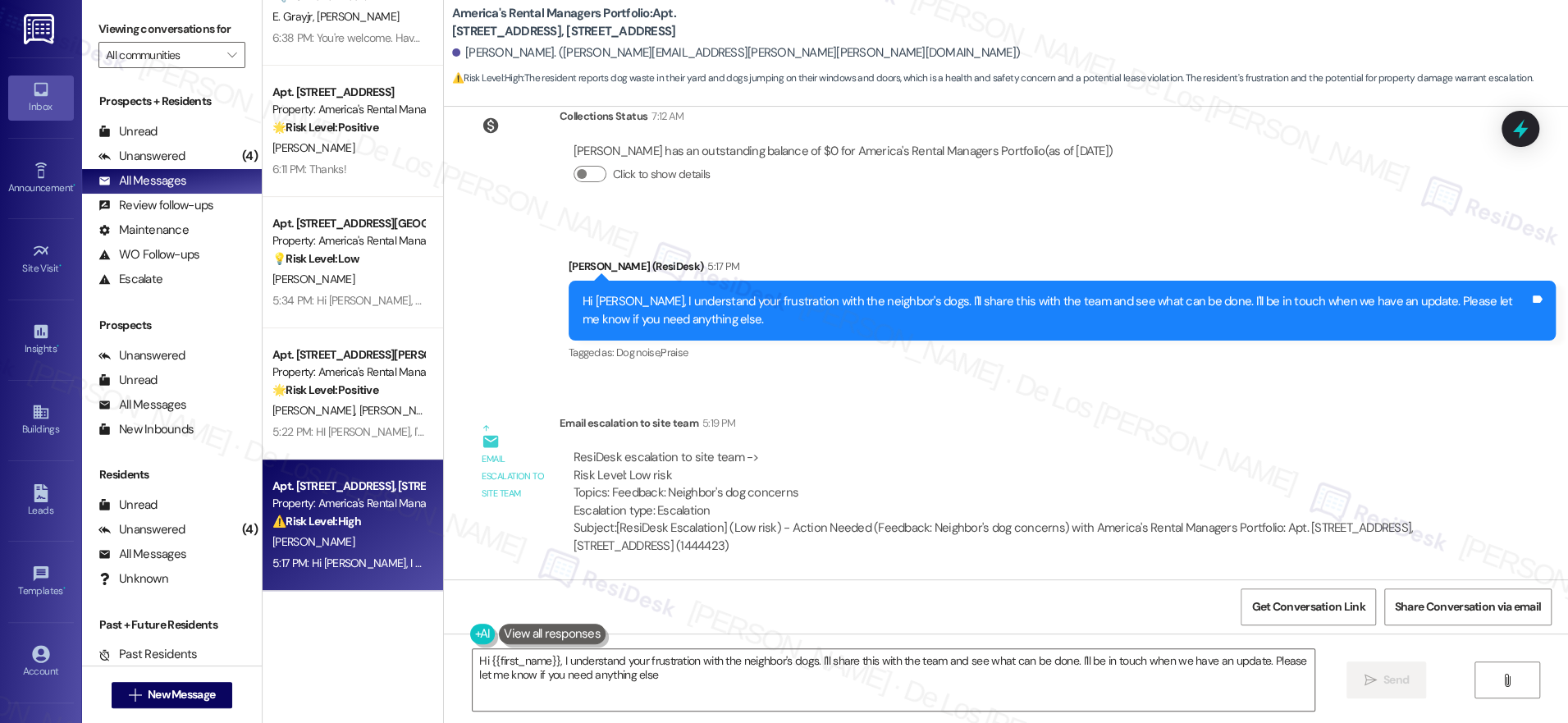
type textarea "Hi {{first_name}}, I understand your frustration with the neighbor's dogs. I'll…"
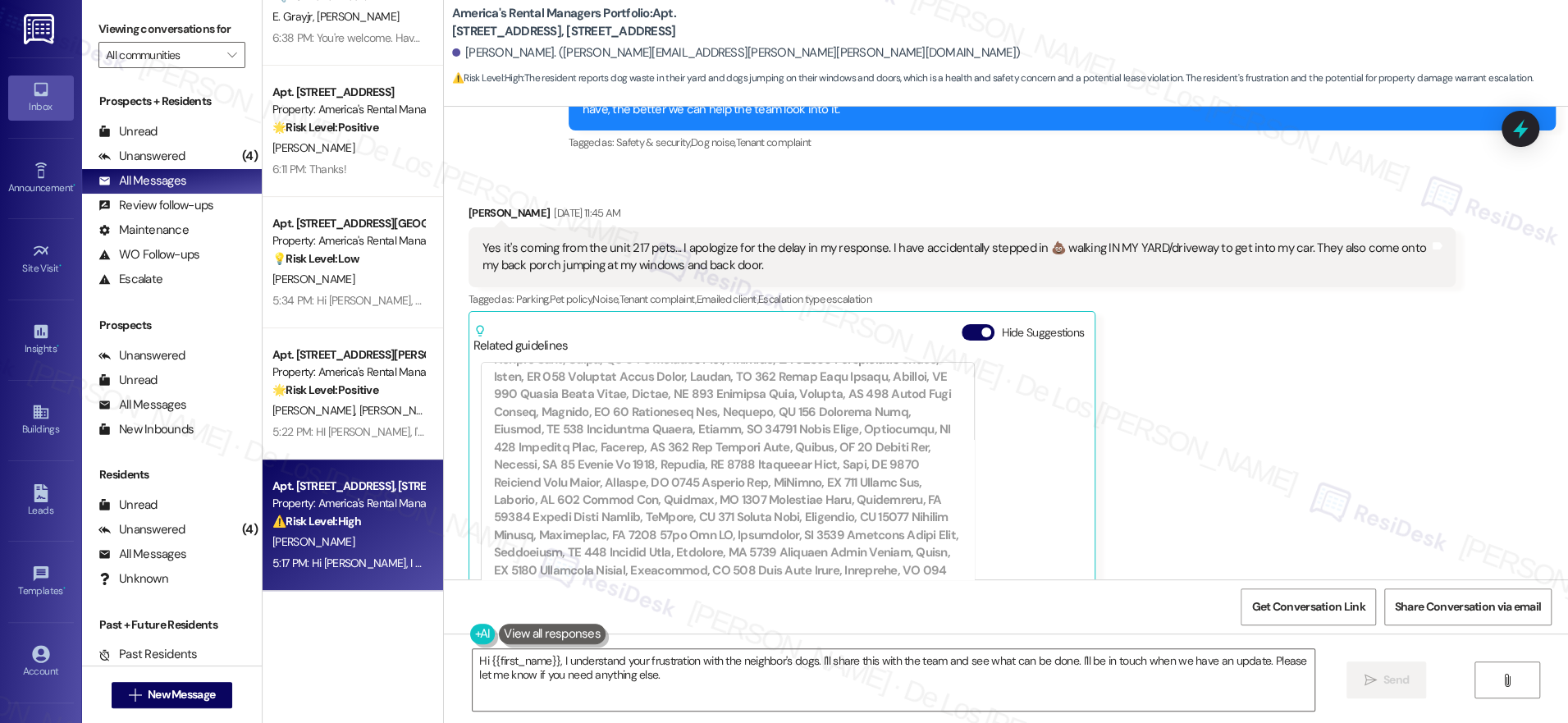
scroll to position [1163, 0]
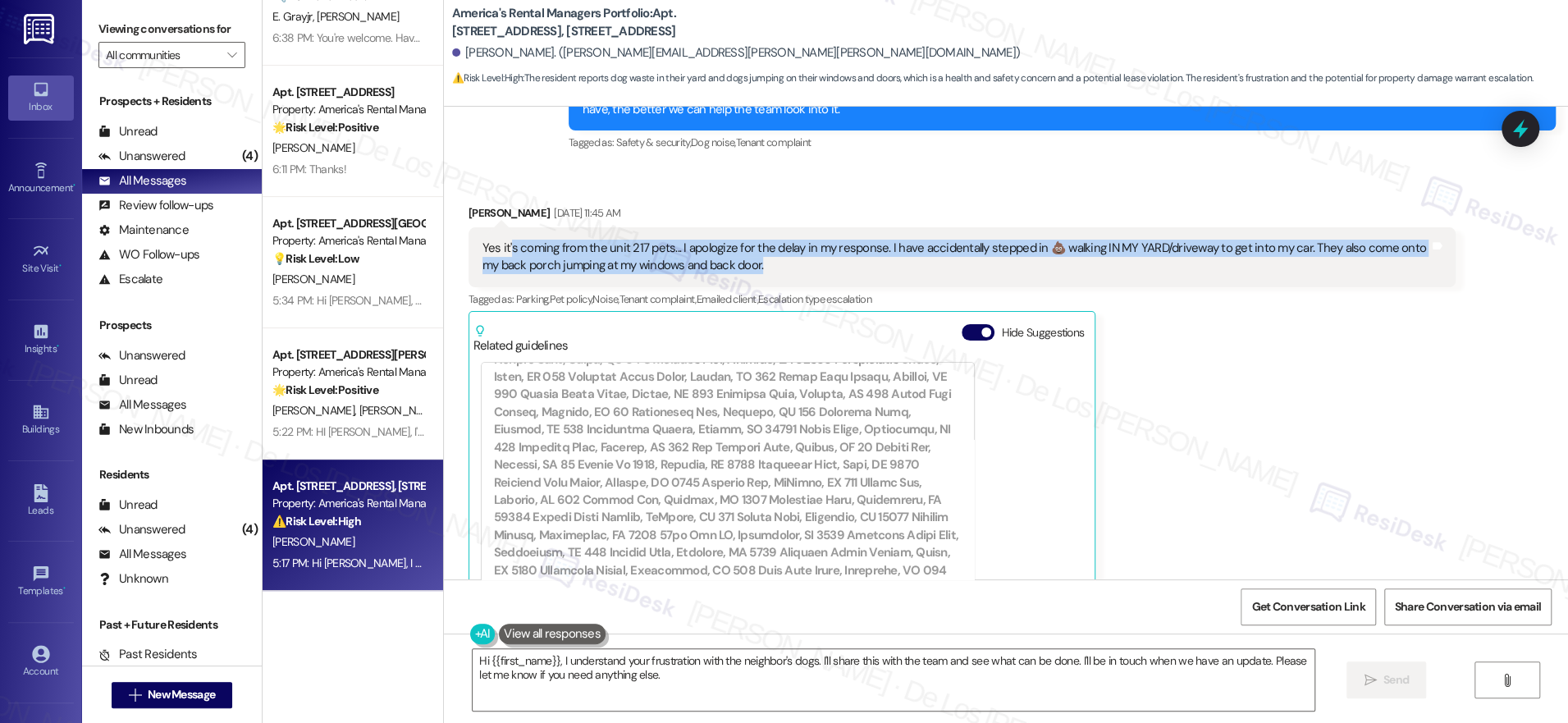
drag, startPoint x: 496, startPoint y: 248, endPoint x: 737, endPoint y: 266, distance: 241.7
click at [737, 266] on div "Yes it's coming from the unit 217 pets... I apologize for the delay in my respo…" at bounding box center [956, 257] width 947 height 36
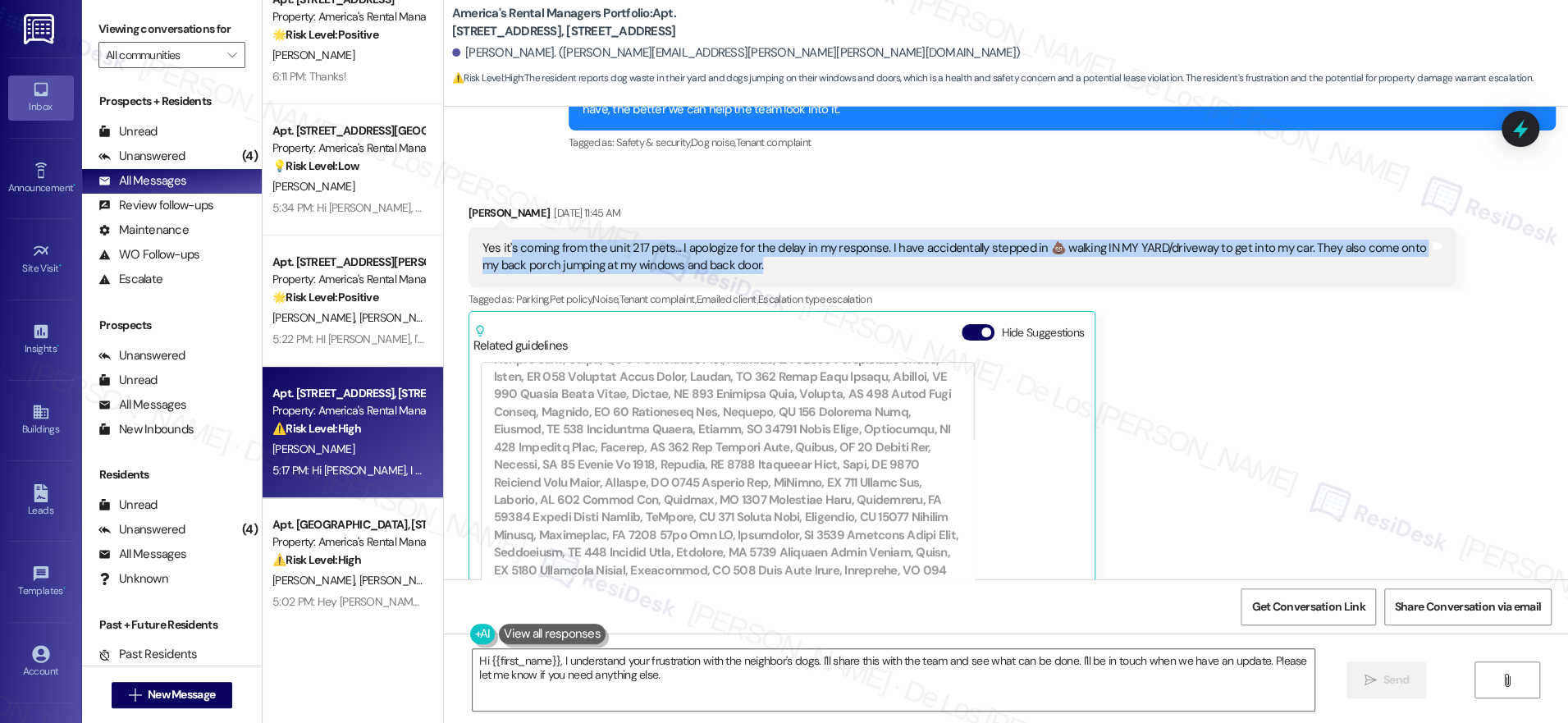
scroll to position [645, 0]
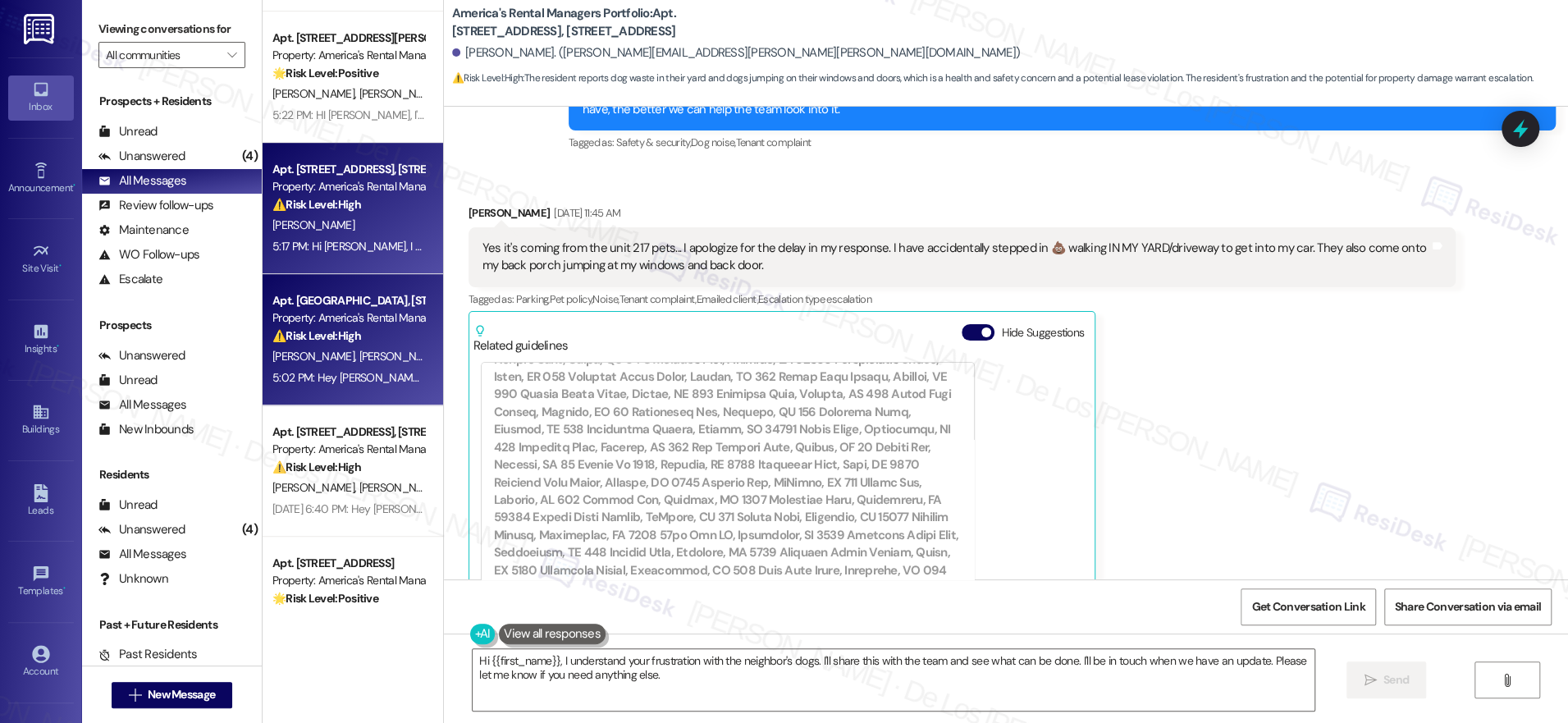
click at [358, 353] on span "[PERSON_NAME]" at bounding box center [399, 355] width 82 height 15
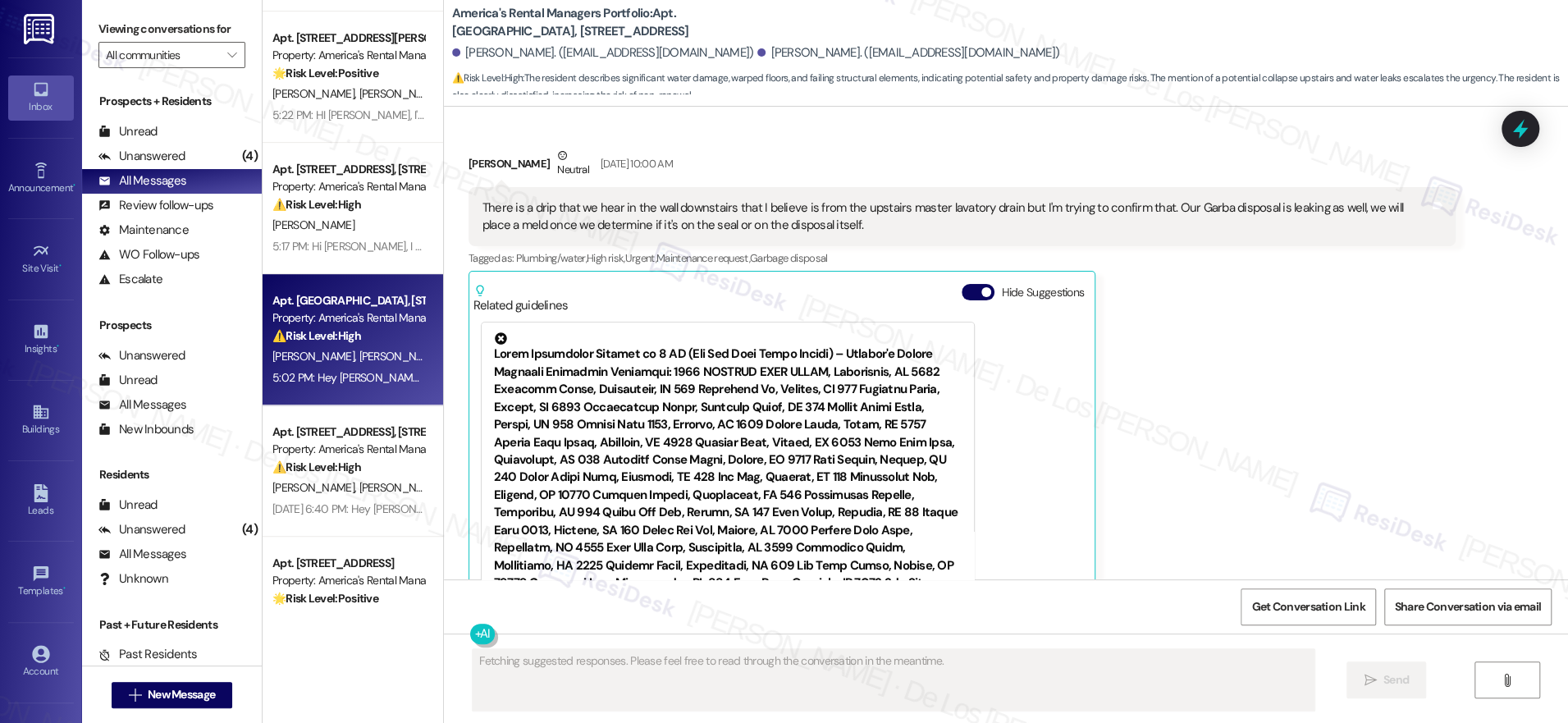
scroll to position [1247, 0]
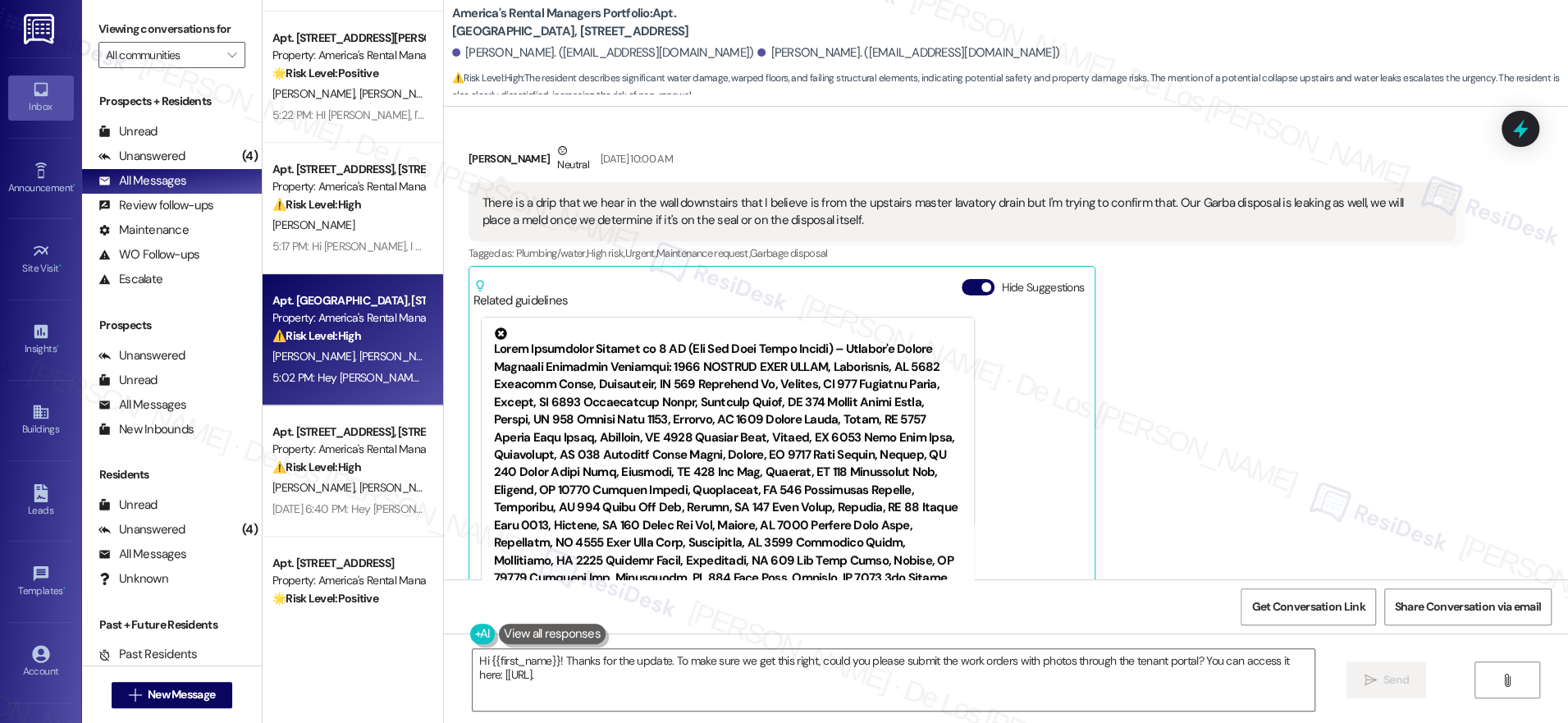
type textarea "Hi {{first_name}}! Thanks for the update. To make sure we get this right, could…"
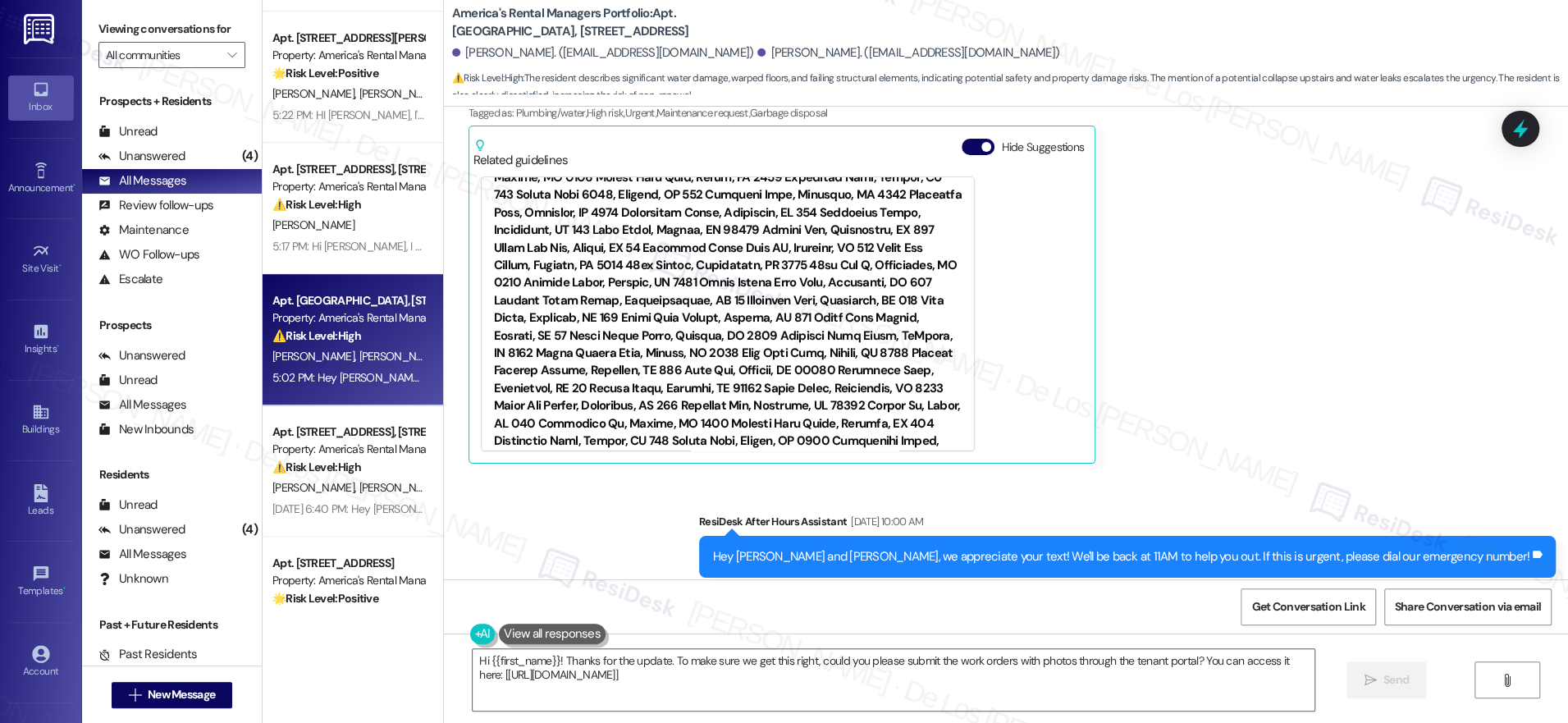
scroll to position [1693, 0]
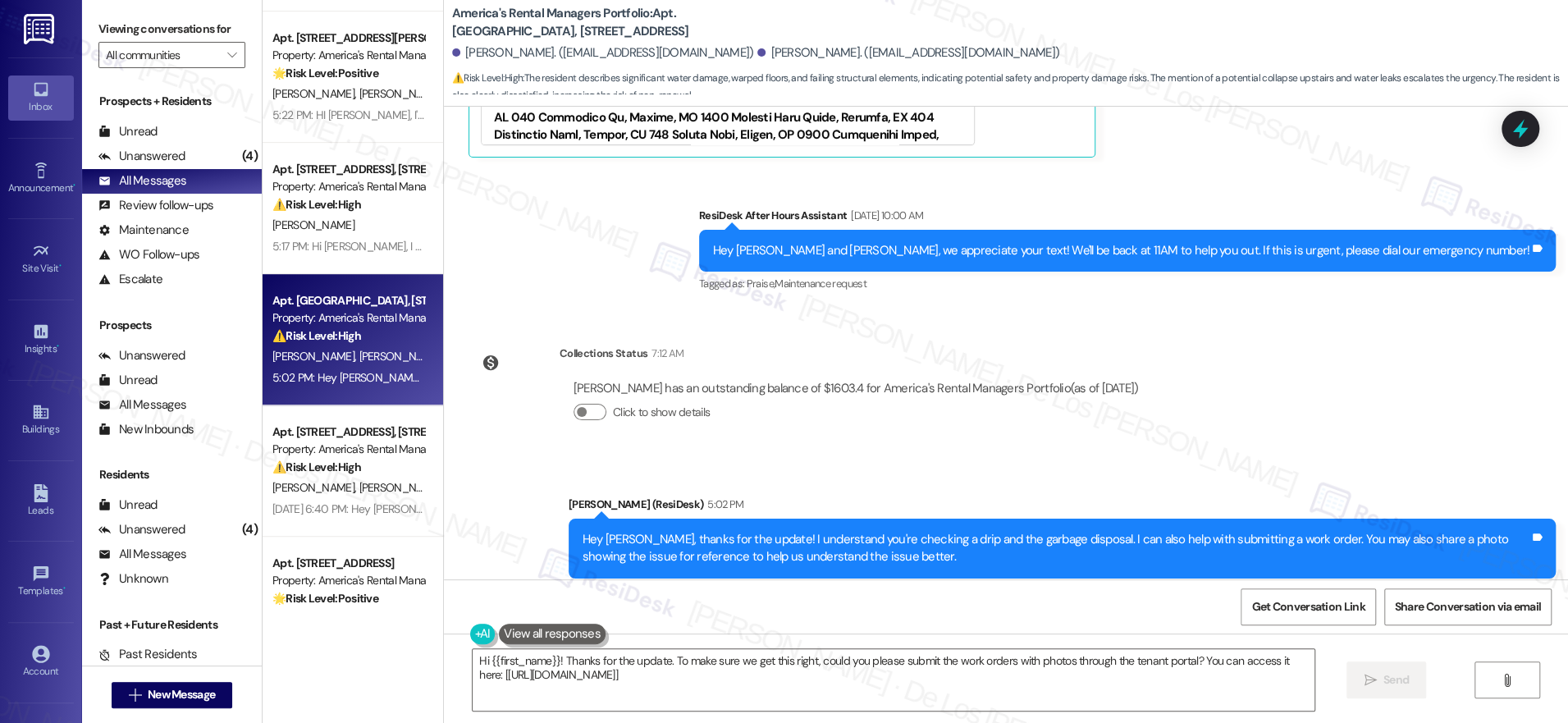
click at [1448, 38] on div "[PERSON_NAME]. ([EMAIL_ADDRESS][DOMAIN_NAME]) [PERSON_NAME]. ([EMAIL_ADDRESS][D…" at bounding box center [1010, 53] width 1116 height 33
click at [1354, 33] on div "America's Rental Managers Portfolio: Apt. [STREET_ADDRESS], [STREET_ADDRESS] [P…" at bounding box center [1010, 49] width 1116 height 90
